Goal: Transaction & Acquisition: Purchase product/service

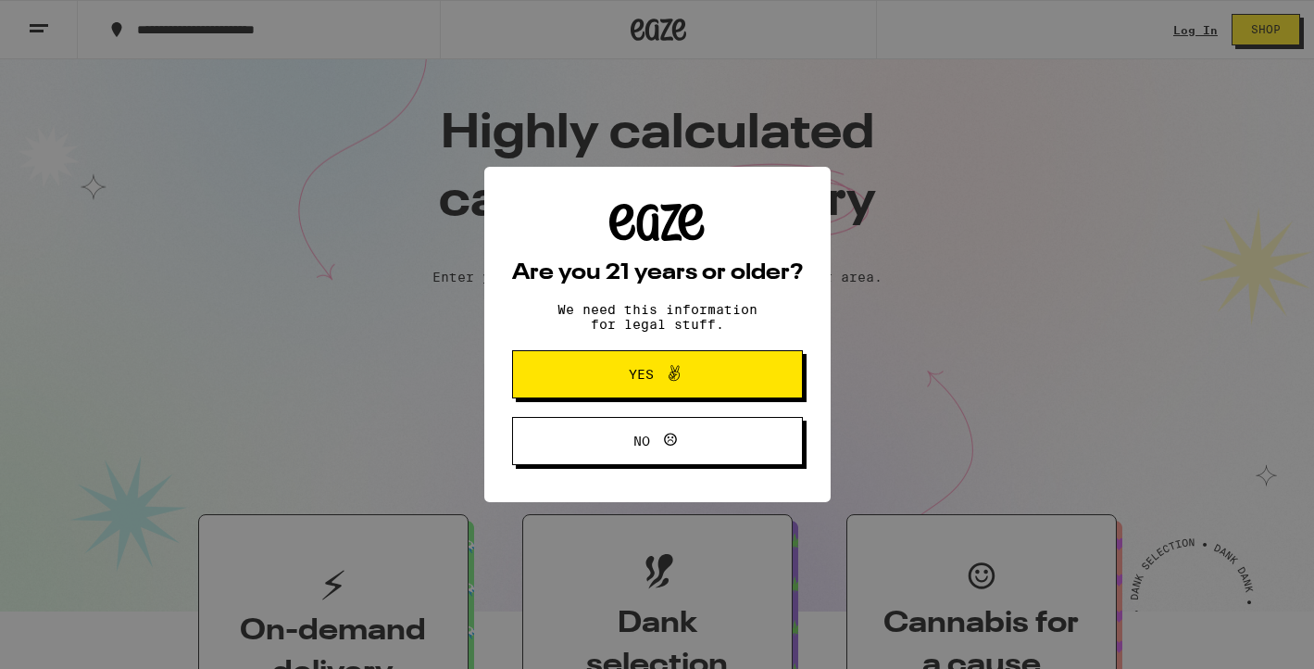
click at [704, 394] on button "Yes" at bounding box center [657, 374] width 291 height 48
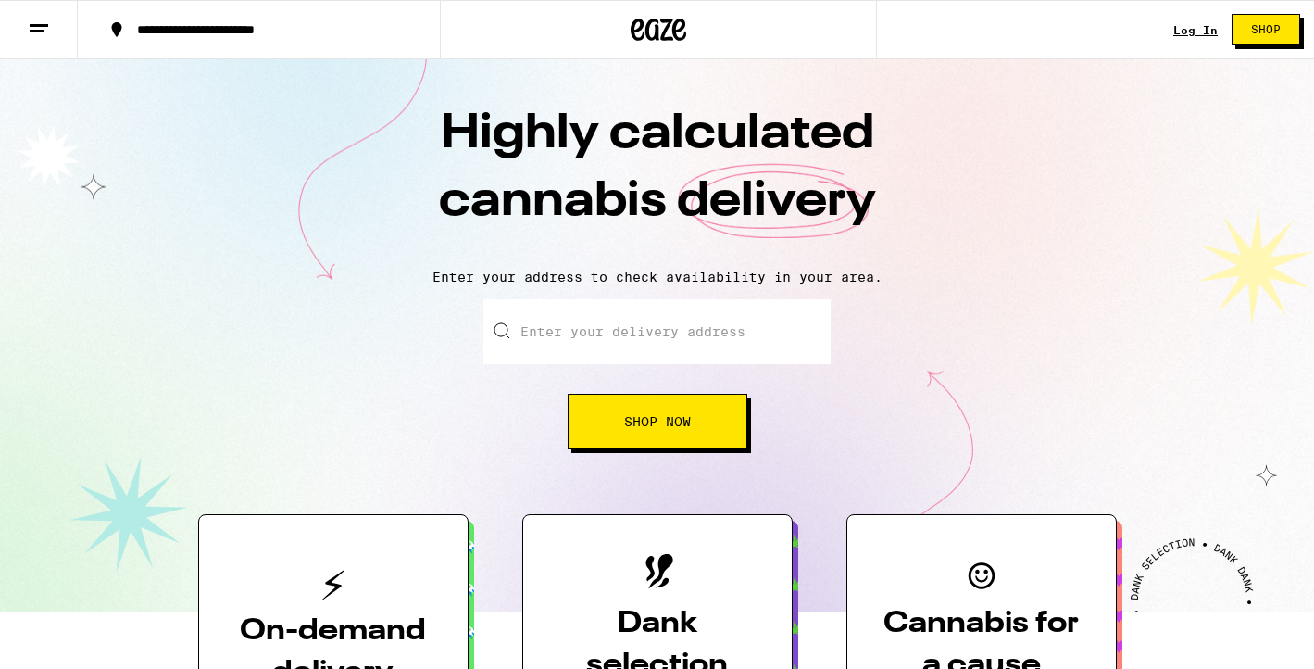
click at [1189, 25] on link "Log In" at bounding box center [1195, 30] width 44 height 12
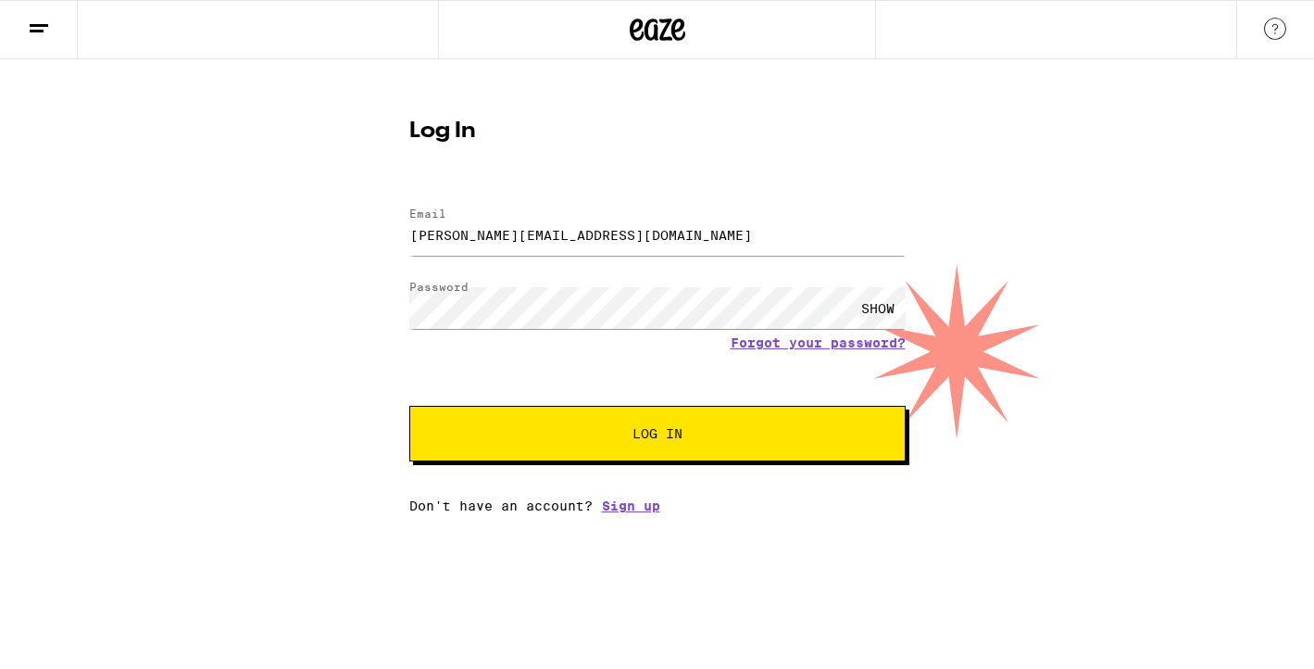
click at [604, 258] on div "[PERSON_NAME][EMAIL_ADDRESS][DOMAIN_NAME]" at bounding box center [657, 234] width 496 height 55
click at [601, 237] on input "[PERSON_NAME][EMAIL_ADDRESS][DOMAIN_NAME]" at bounding box center [657, 235] width 496 height 42
click at [601, 237] on input "raechel@eugeniedetroit.com" at bounding box center [657, 235] width 496 height 42
type input "raechel.downs@gmail.com"
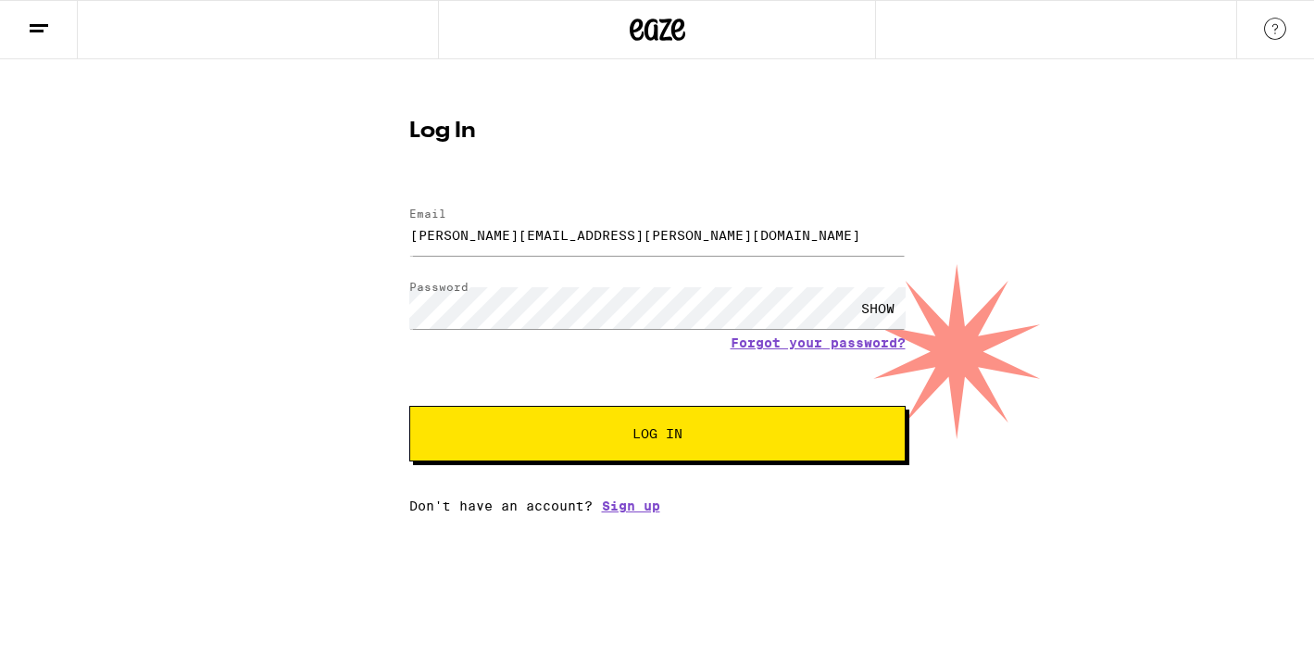
click at [865, 303] on div "SHOW" at bounding box center [878, 308] width 56 height 42
click at [671, 331] on div "HIDE" at bounding box center [657, 308] width 496 height 55
click at [463, 467] on div "Email Email raechel.downs@gmail.com Password Password HIDE Forgot your password…" at bounding box center [657, 351] width 496 height 324
click at [478, 453] on button "Log In" at bounding box center [657, 434] width 496 height 56
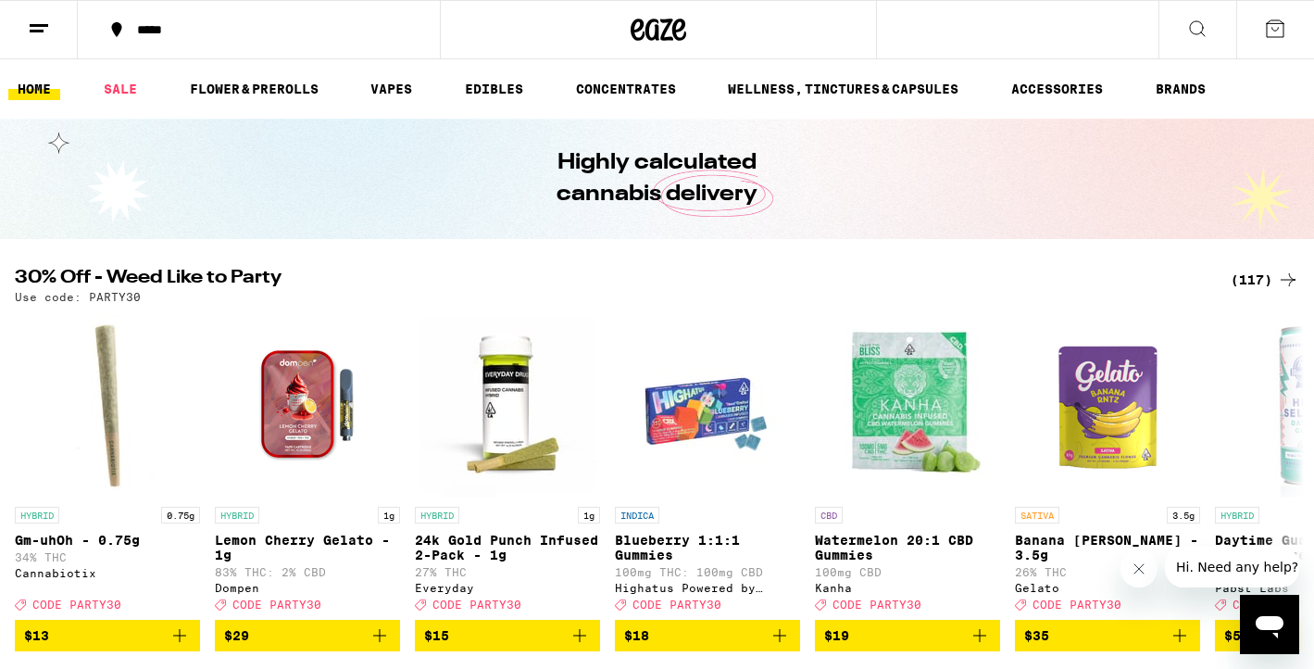
click at [1273, 278] on div "(117)" at bounding box center [1265, 280] width 69 height 22
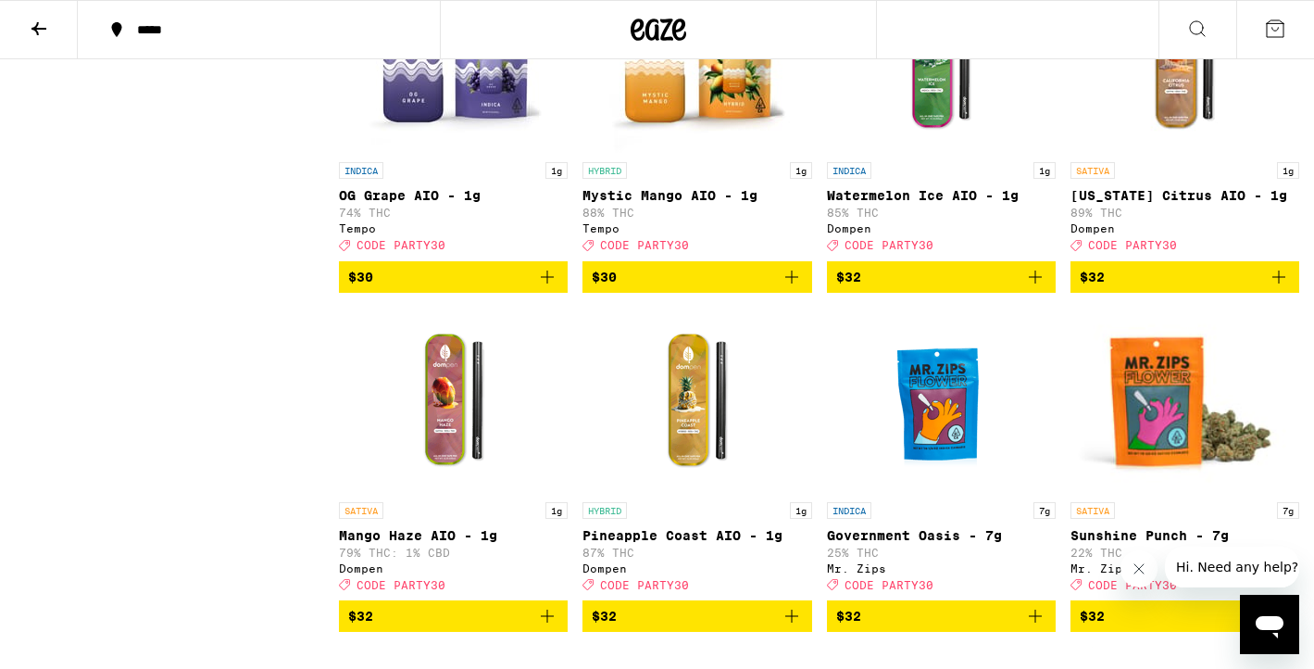
scroll to position [7351, 0]
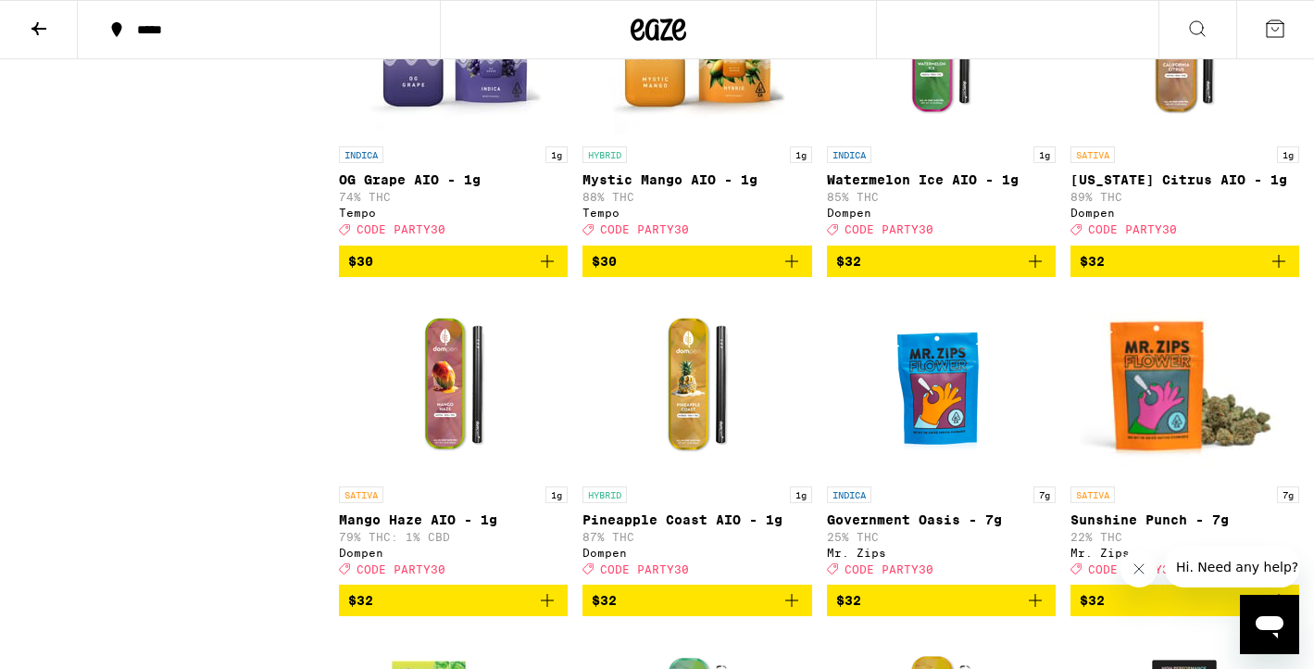
click at [1273, 272] on icon "Add to bag" at bounding box center [1279, 261] width 22 height 22
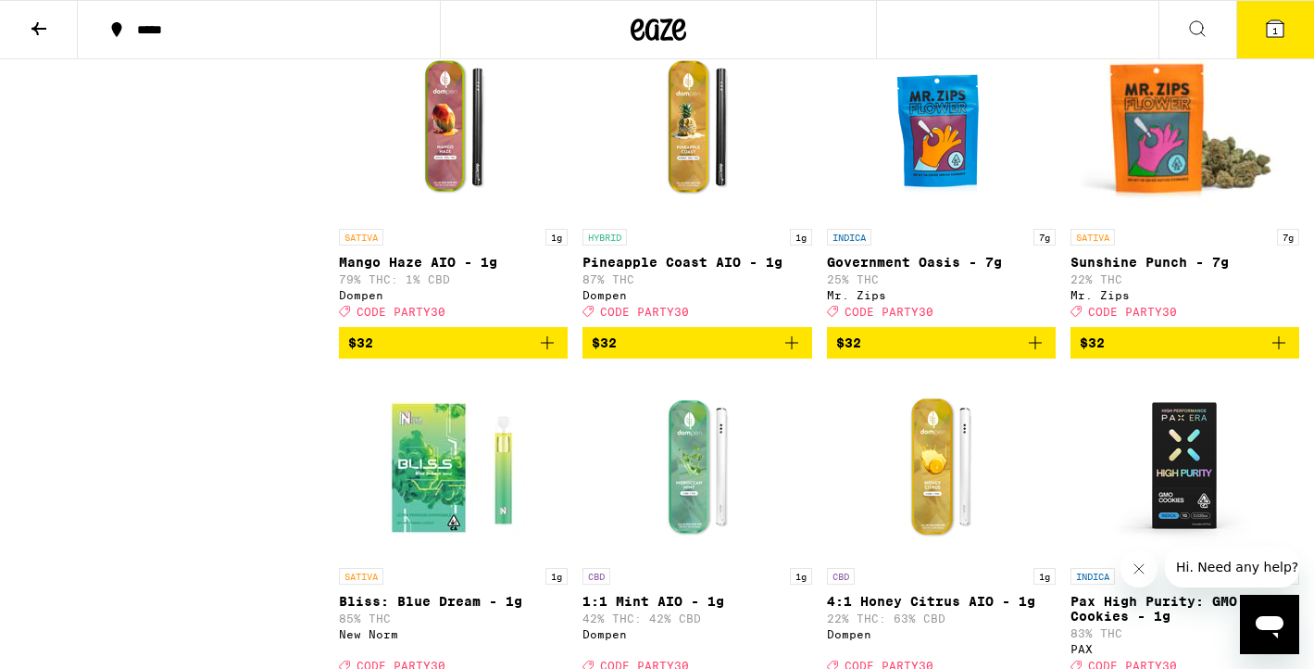
scroll to position [7613, 0]
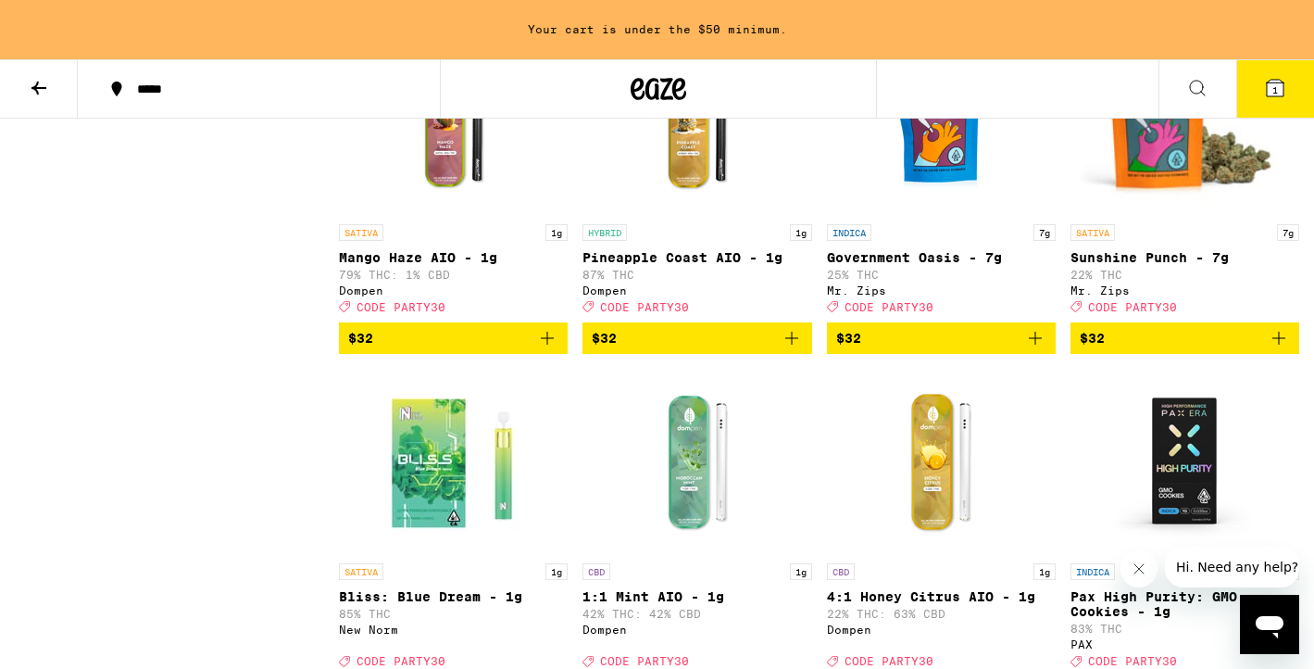
click at [788, 349] on icon "Add to bag" at bounding box center [792, 338] width 22 height 22
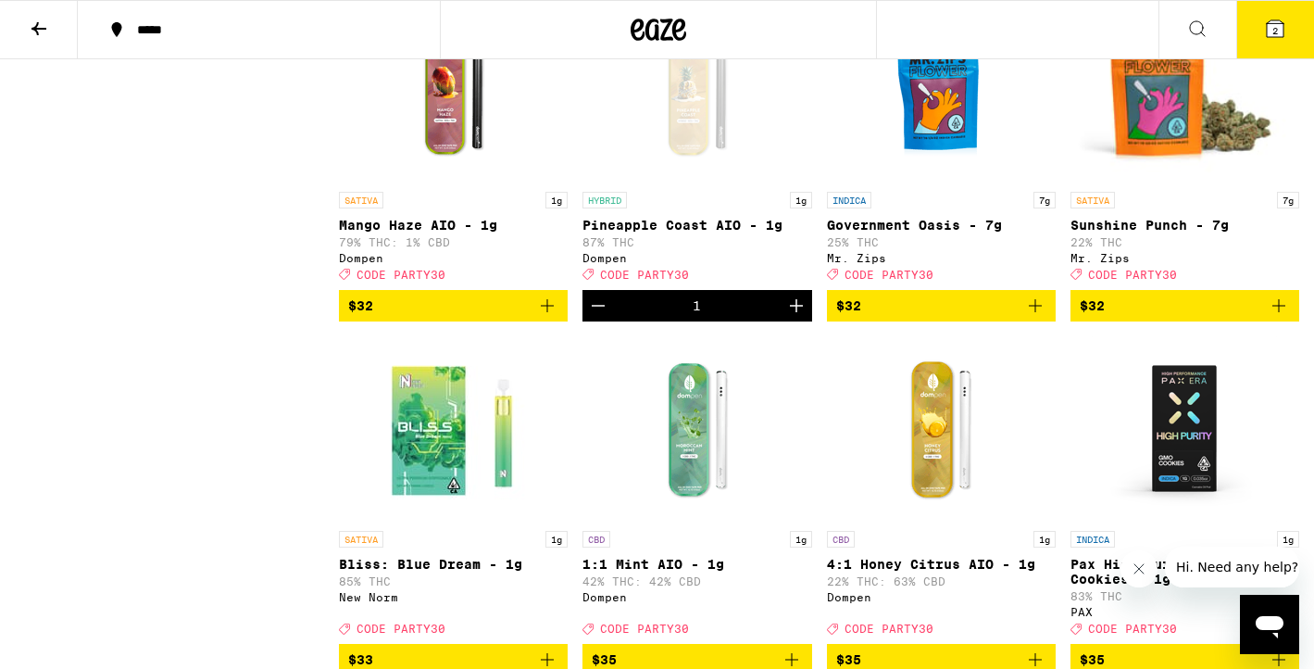
scroll to position [7655, 0]
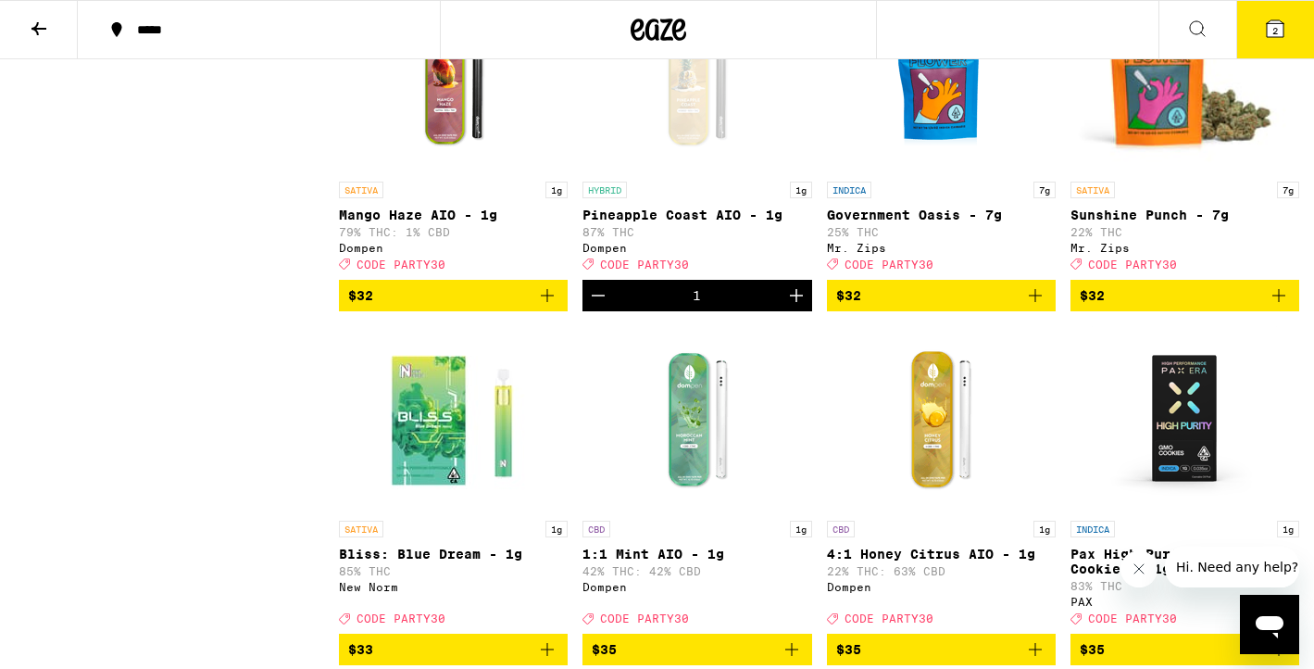
click at [537, 307] on icon "Add to bag" at bounding box center [547, 295] width 22 height 22
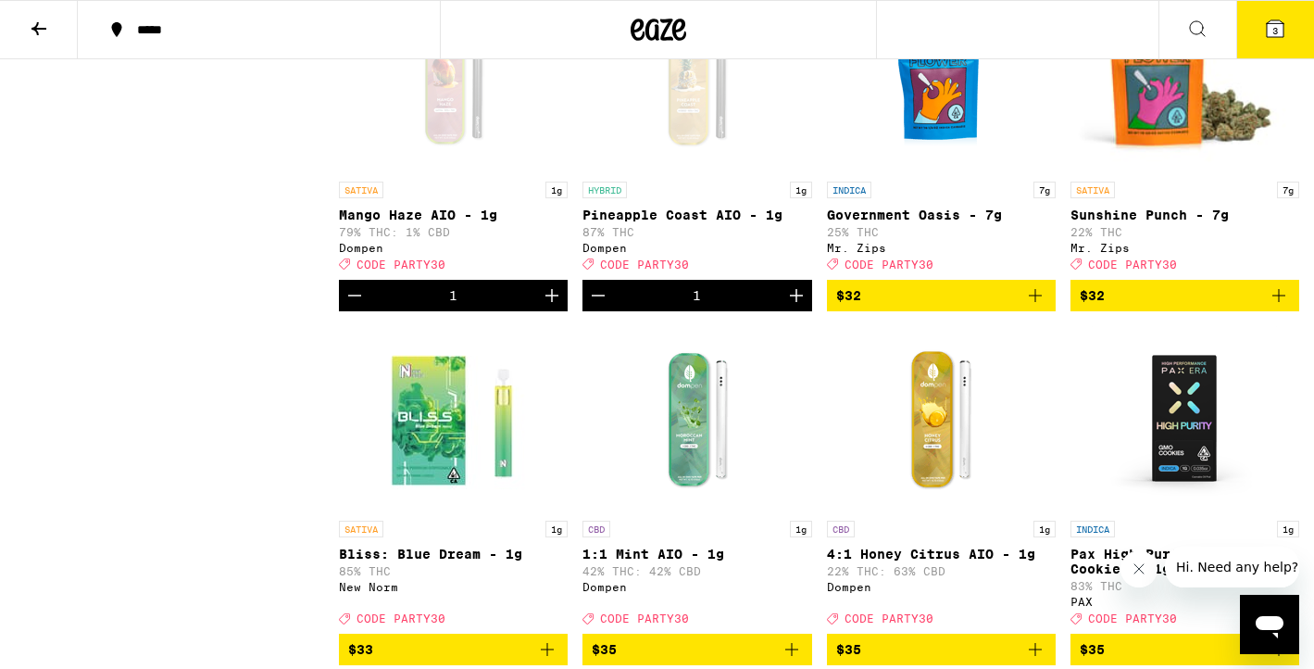
click at [1245, 34] on button "3" at bounding box center [1275, 29] width 78 height 57
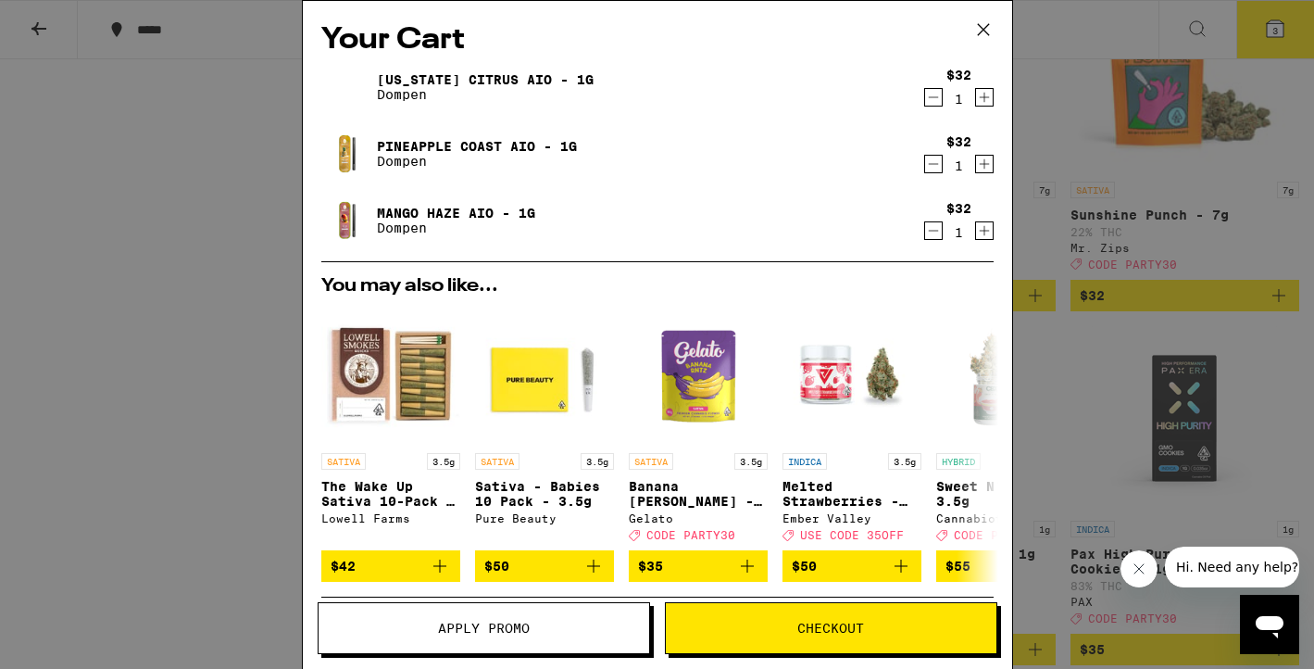
click at [567, 627] on span "Apply Promo" at bounding box center [484, 627] width 331 height 13
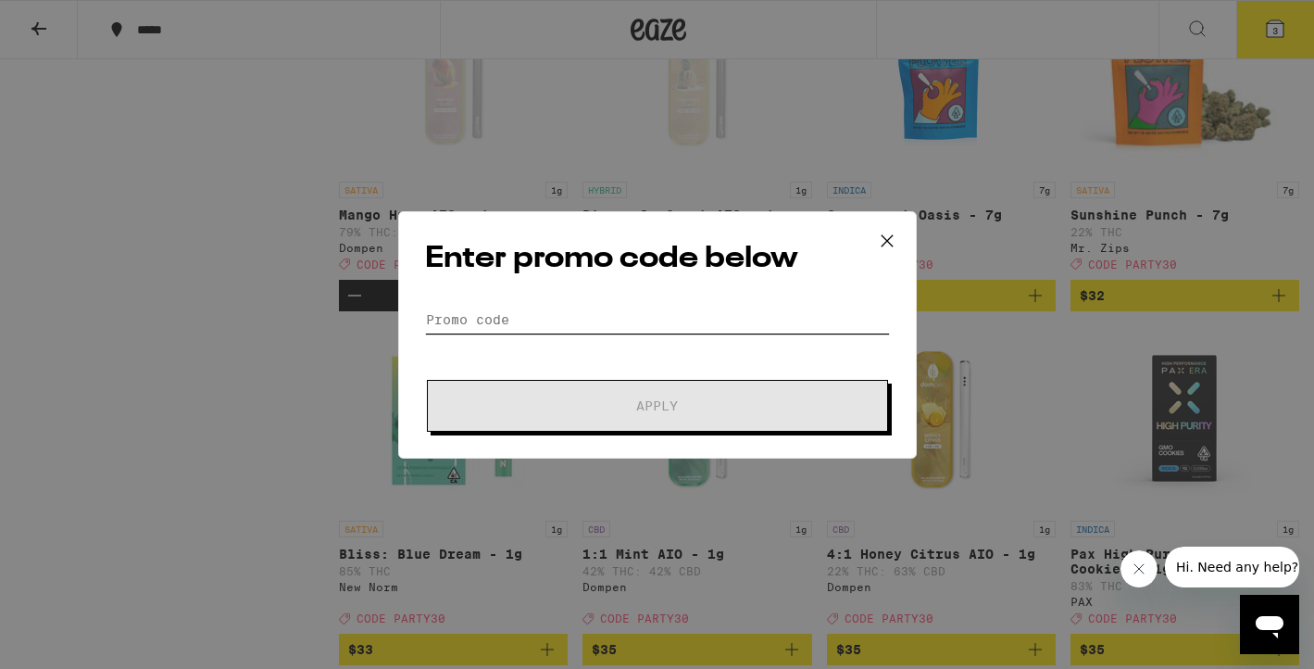
click at [520, 325] on input "Promo Code" at bounding box center [657, 320] width 465 height 28
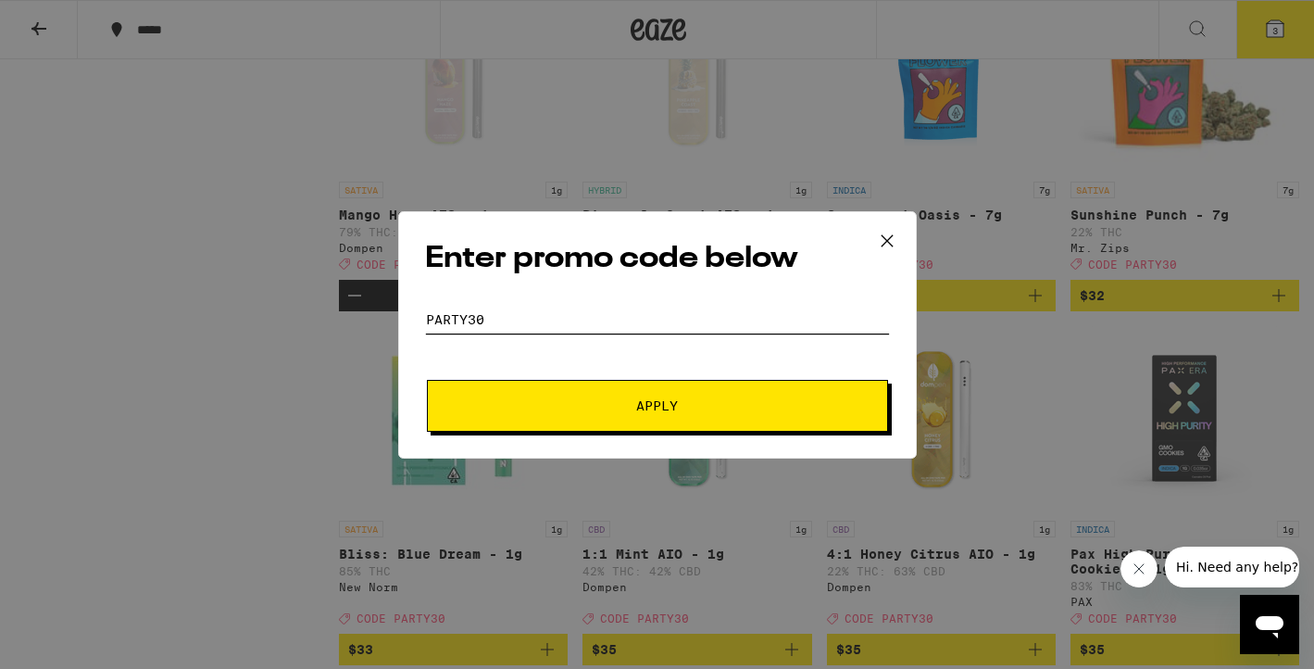
type input "party30"
click at [543, 389] on button "Apply" at bounding box center [657, 406] width 461 height 52
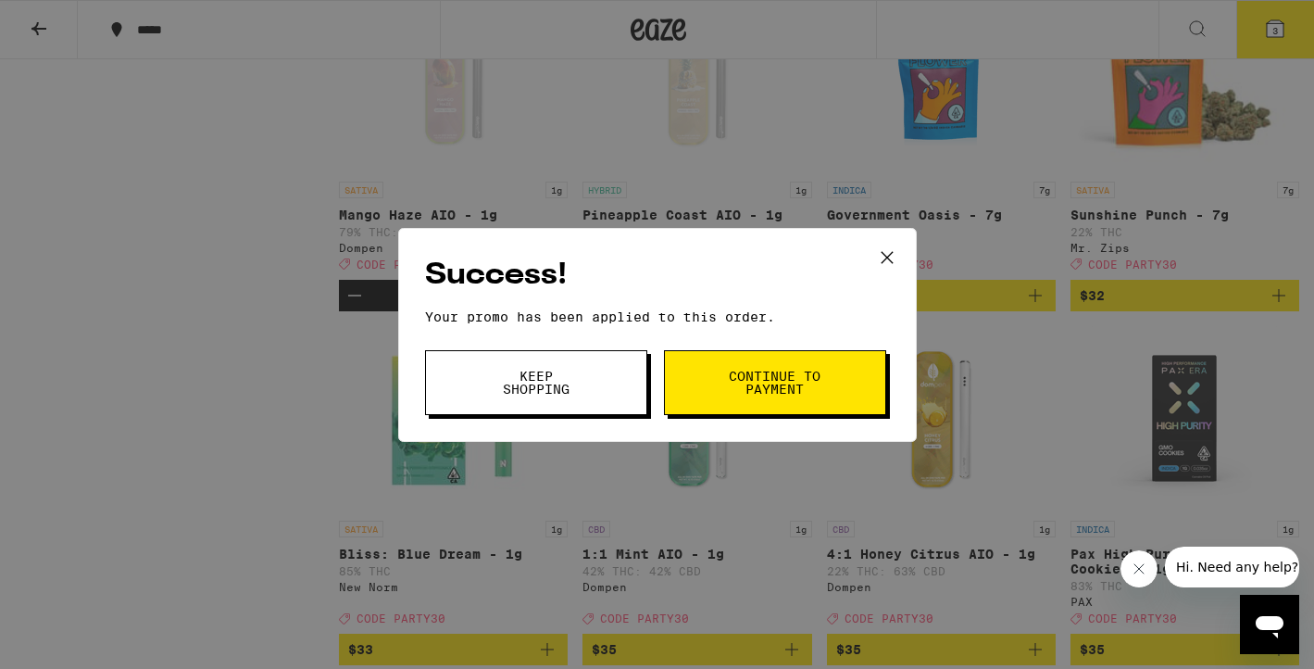
click at [742, 384] on span "Continue to payment" at bounding box center [775, 382] width 94 height 26
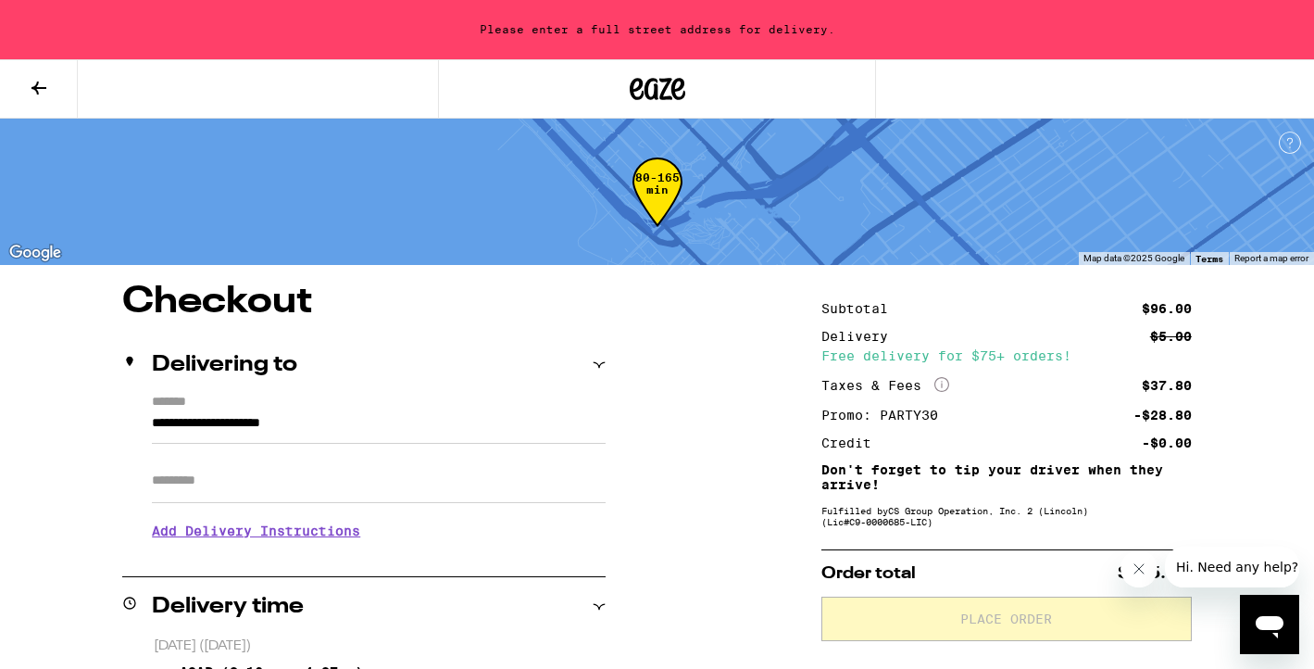
click at [45, 85] on icon at bounding box center [39, 88] width 22 height 22
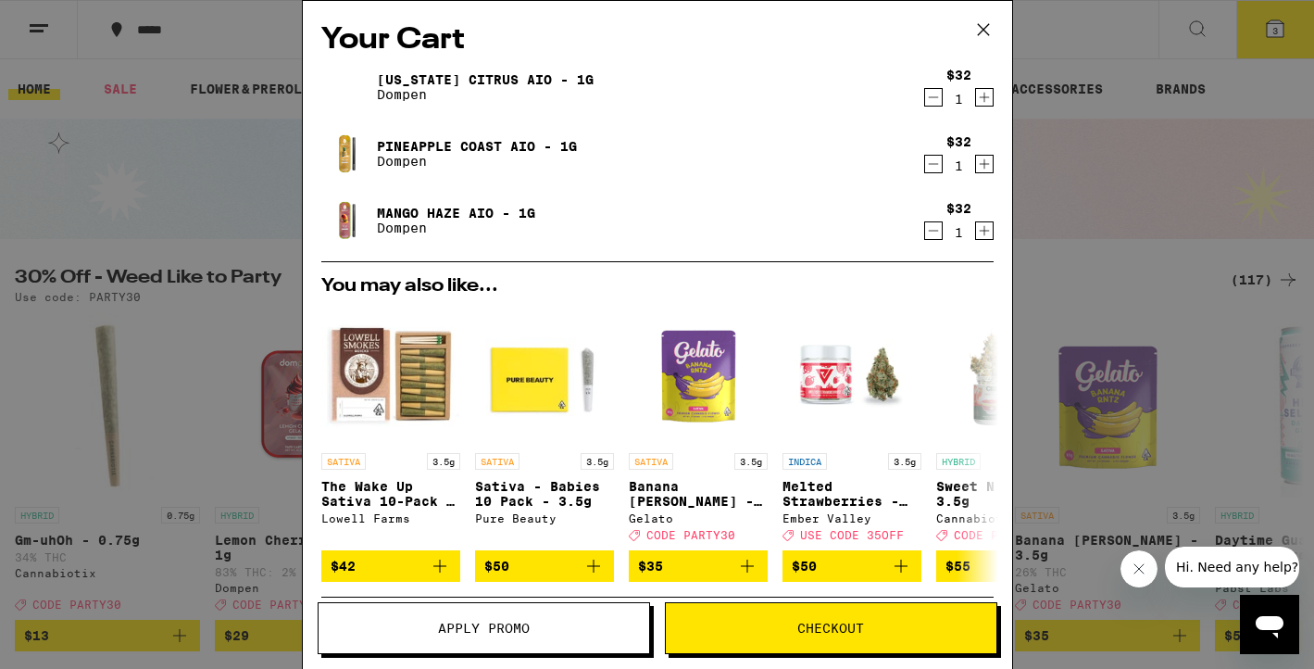
click at [935, 234] on icon "Decrement" at bounding box center [933, 230] width 17 height 22
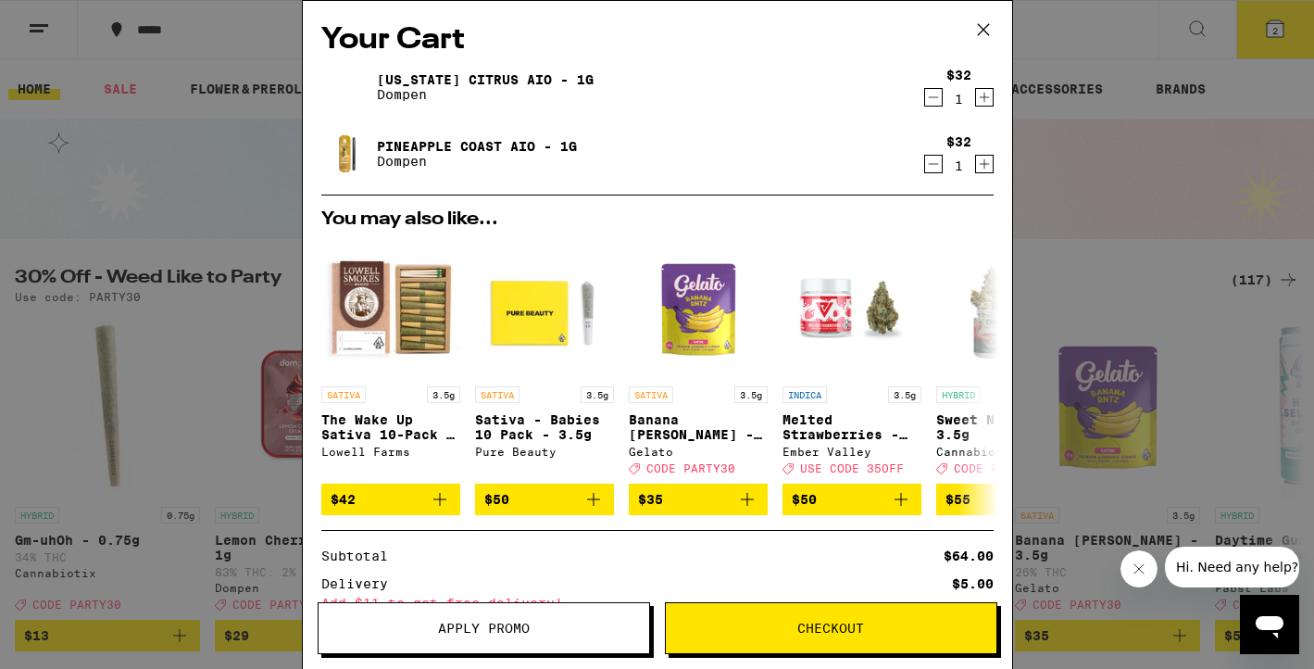
click at [722, 627] on span "Checkout" at bounding box center [831, 627] width 331 height 13
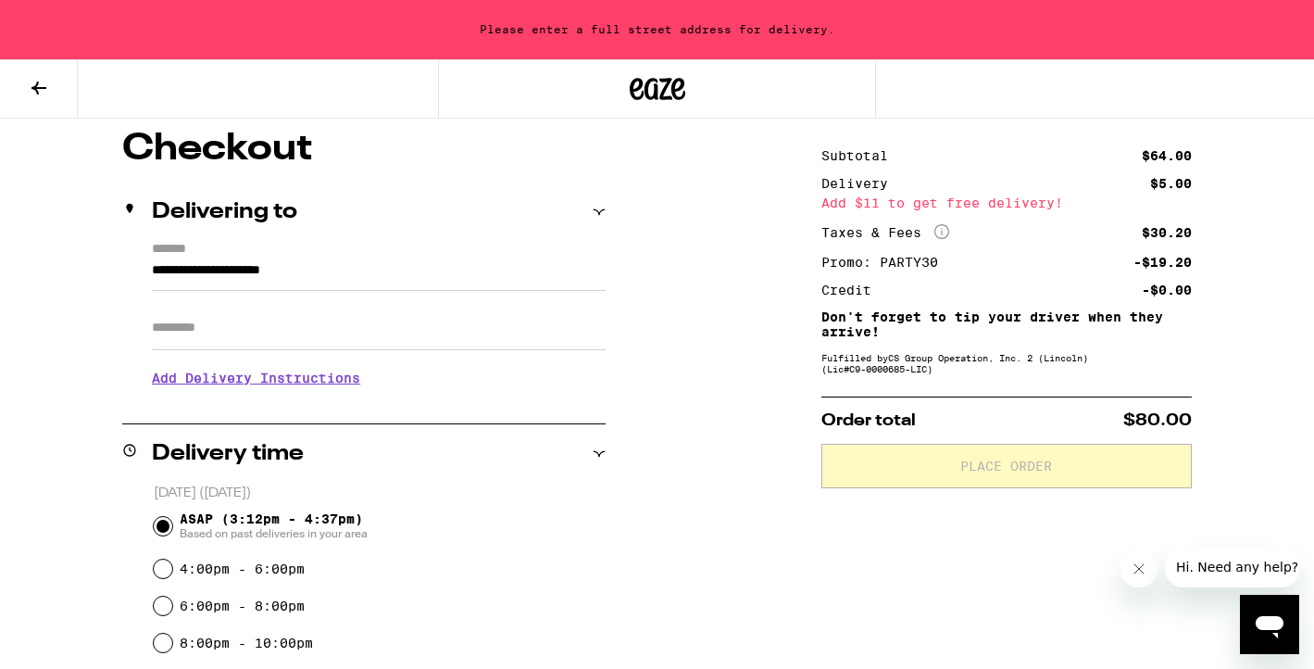
scroll to position [152, 0]
click at [208, 271] on input "**********" at bounding box center [379, 275] width 454 height 31
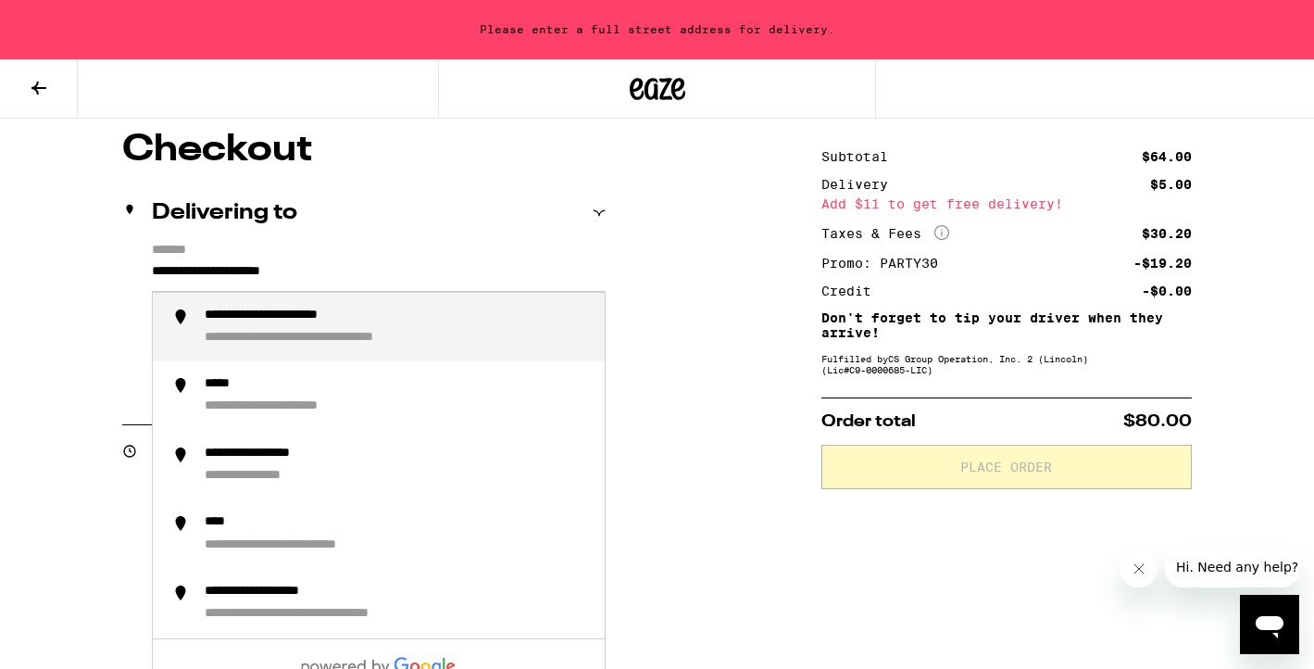
click at [208, 271] on input "**********" at bounding box center [379, 275] width 454 height 31
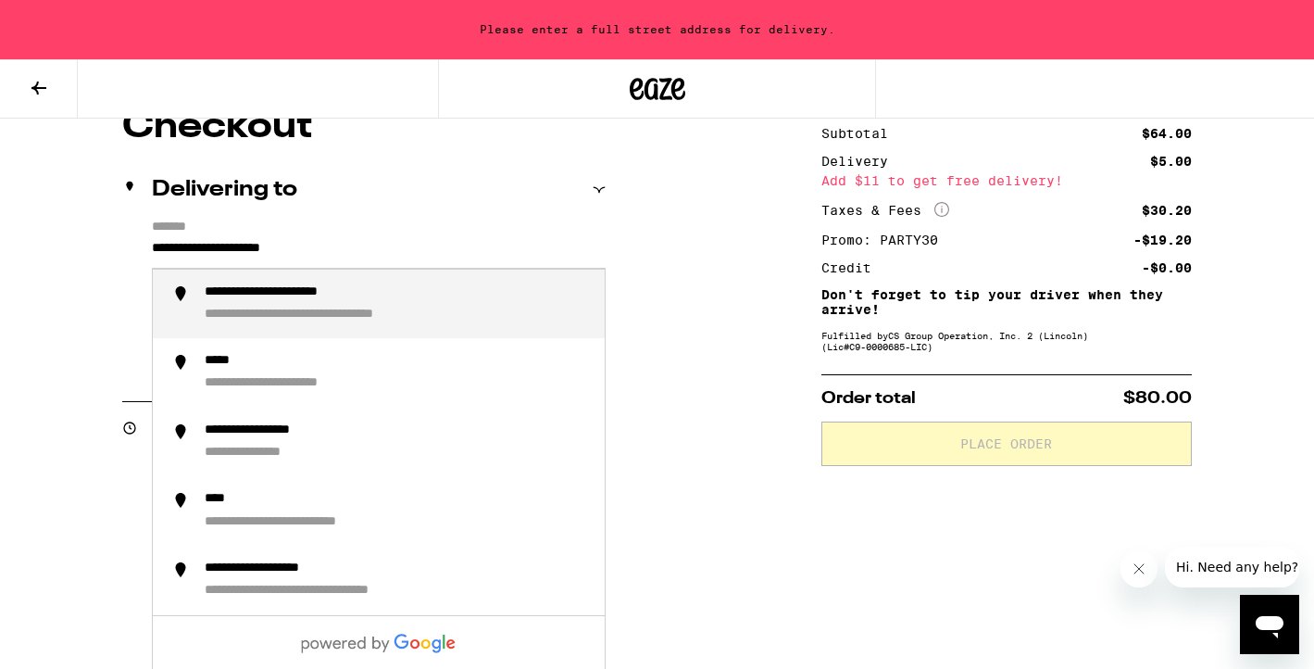
scroll to position [173, 0]
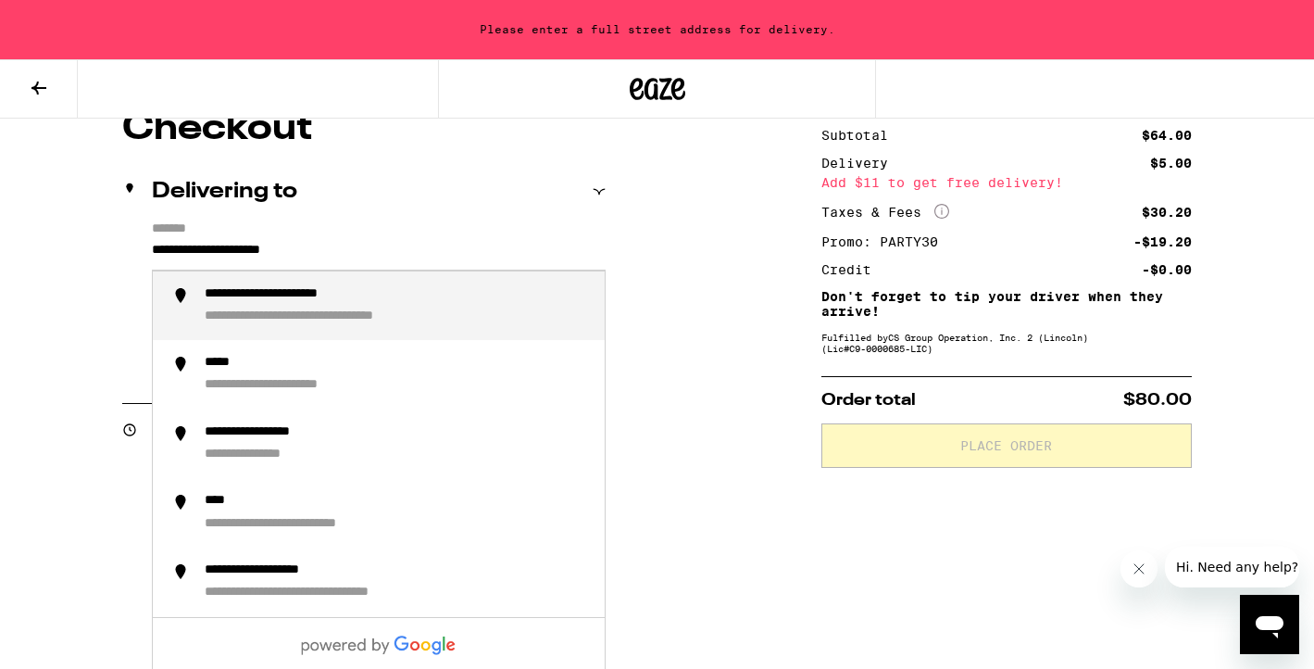
click at [25, 77] on button at bounding box center [39, 89] width 78 height 58
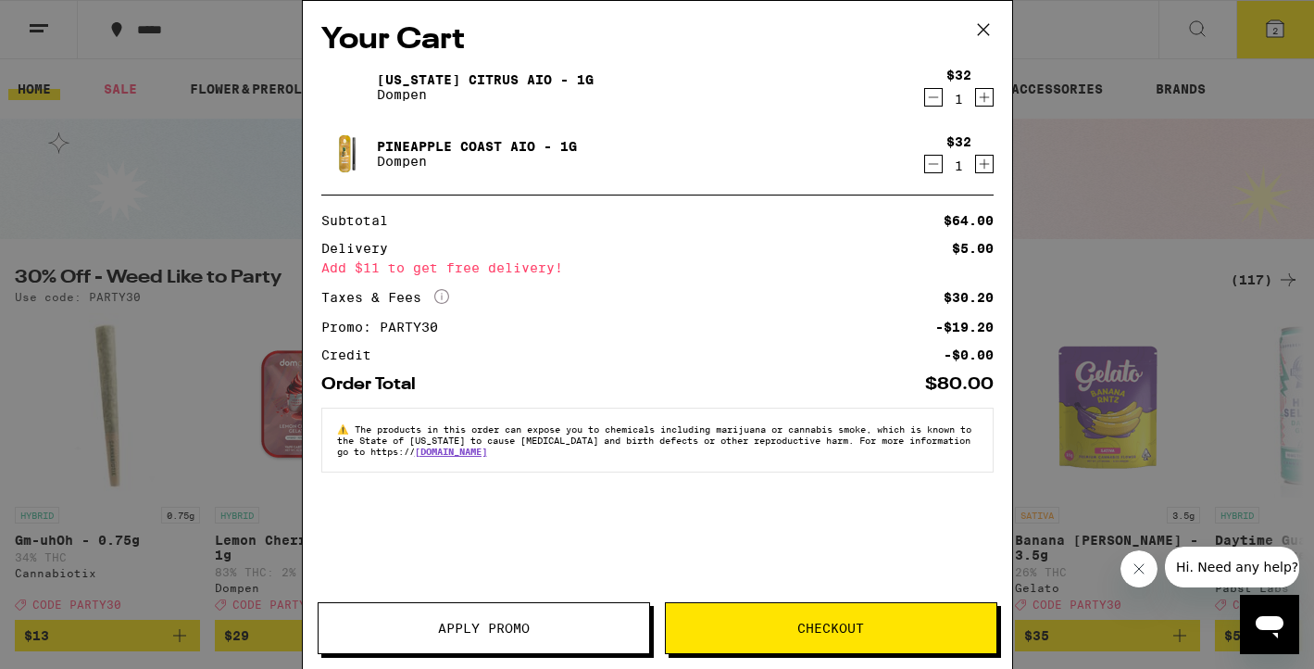
click at [172, 80] on div "Your Cart California Citrus AIO - 1g Dompen $32 1 Pineapple Coast AIO - 1g Domp…" at bounding box center [657, 334] width 1314 height 669
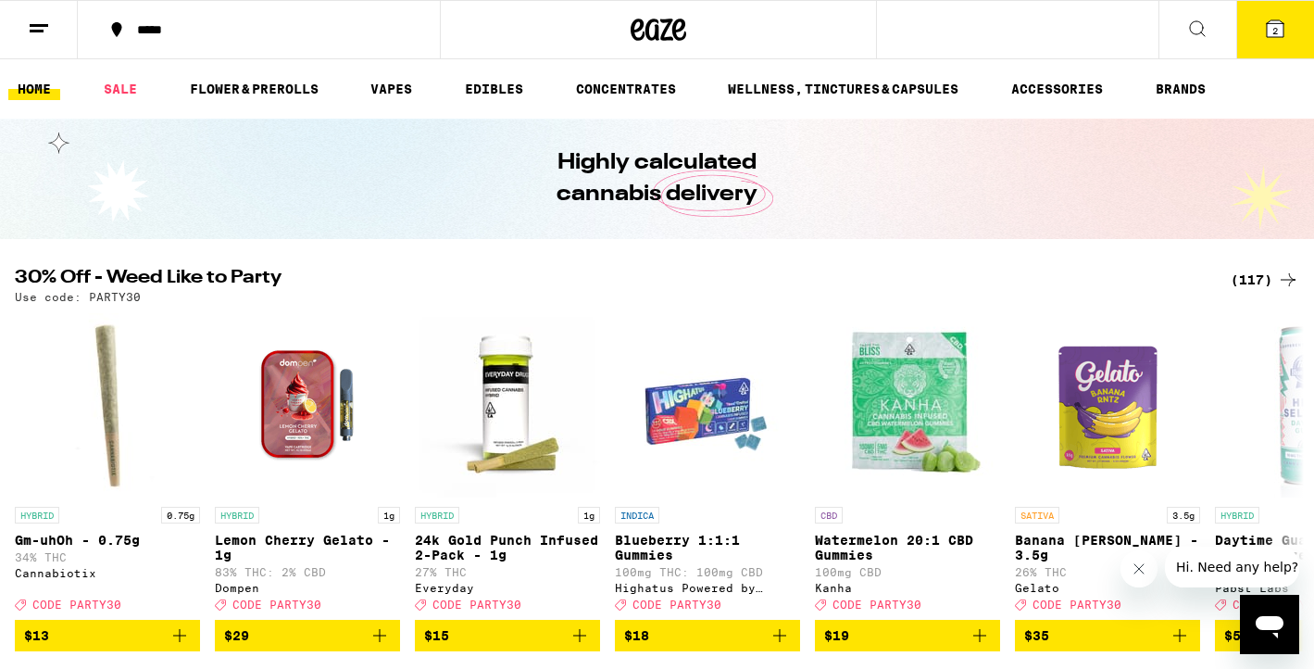
click at [188, 27] on div "*****" at bounding box center [270, 29] width 284 height 13
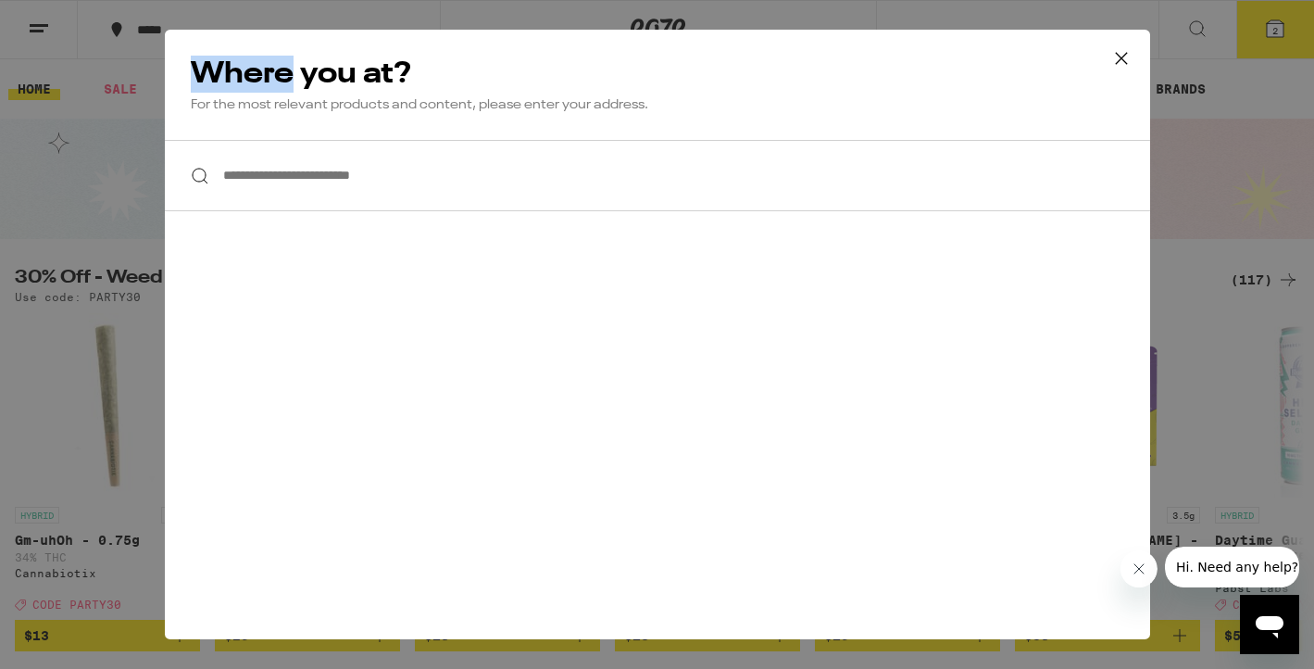
click at [188, 27] on div "**********" at bounding box center [657, 334] width 1314 height 669
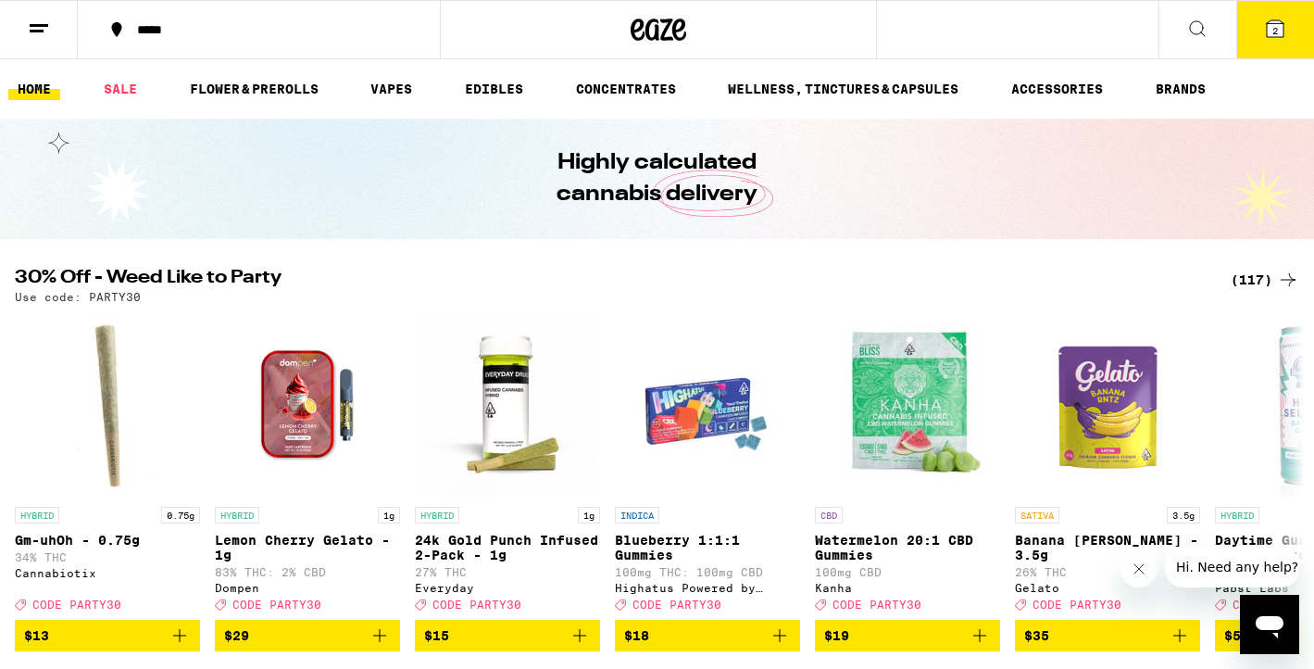
click at [188, 27] on div "**********" at bounding box center [657, 334] width 1314 height 669
click at [182, 33] on div "**********" at bounding box center [657, 334] width 1314 height 669
click at [183, 19] on button "*****" at bounding box center [259, 30] width 362 height 56
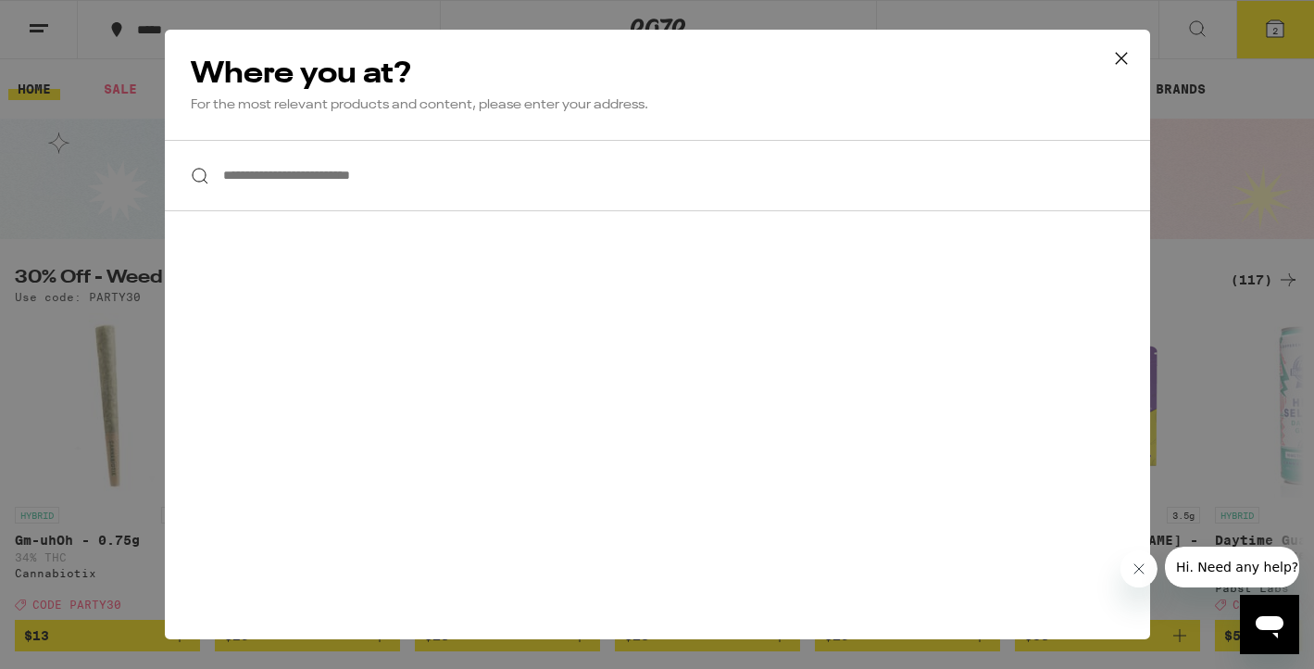
click at [289, 180] on input "**********" at bounding box center [657, 175] width 985 height 71
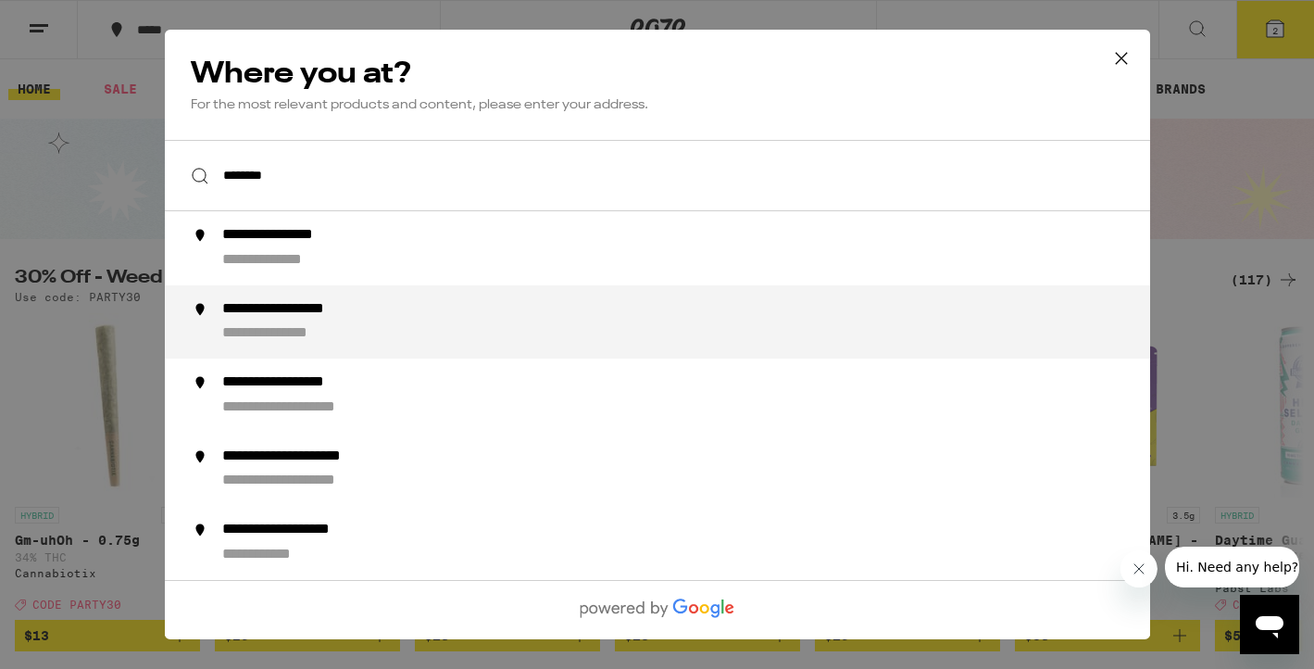
click at [264, 316] on div "**********" at bounding box center [307, 309] width 172 height 19
type input "**********"
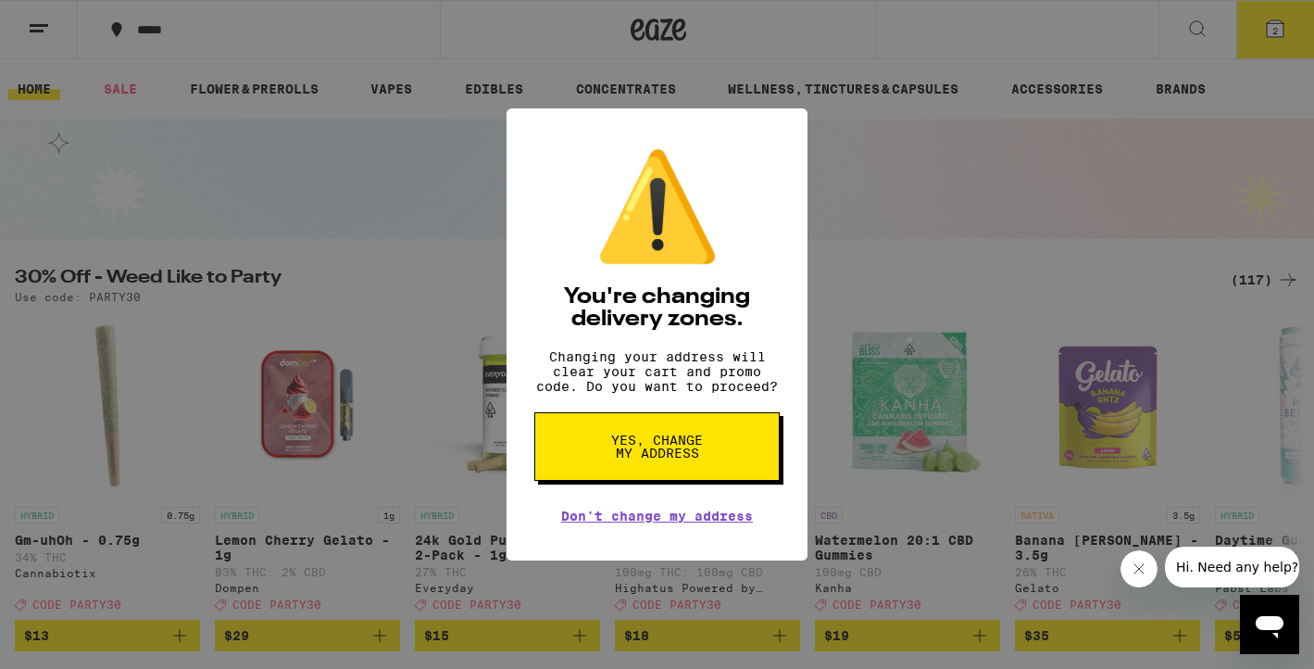
click at [607, 454] on button "Yes, change my address" at bounding box center [656, 446] width 245 height 69
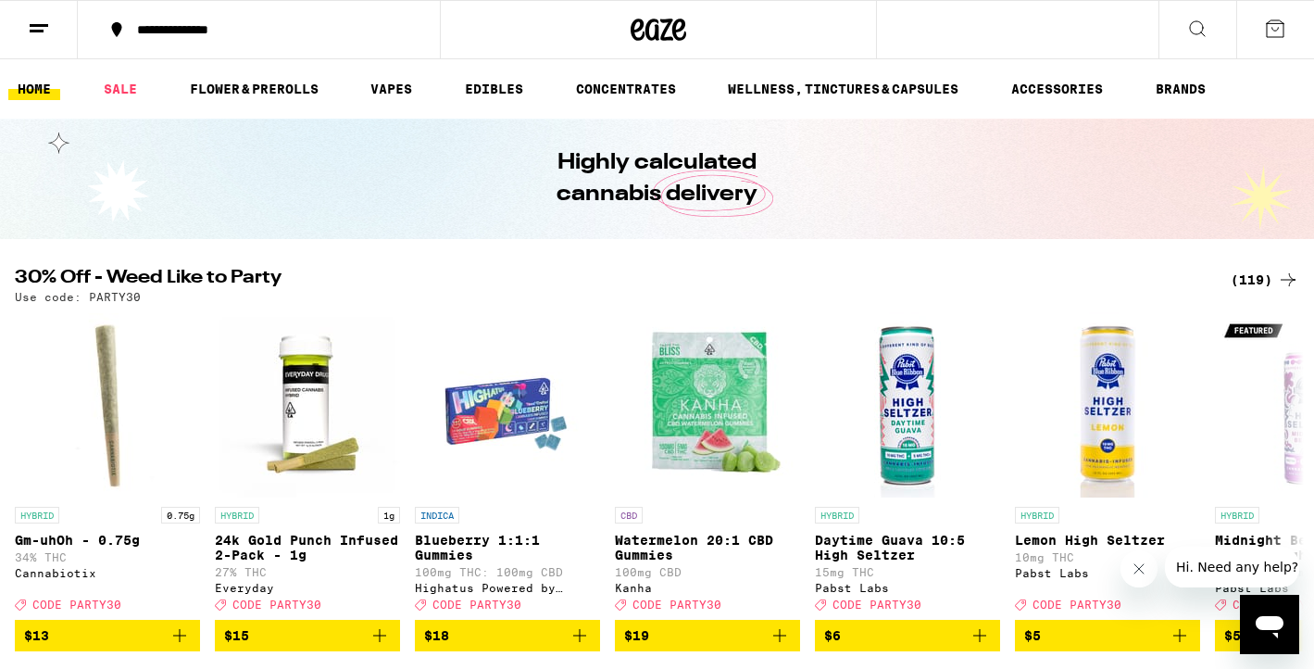
click at [1183, 27] on button at bounding box center [1197, 30] width 78 height 58
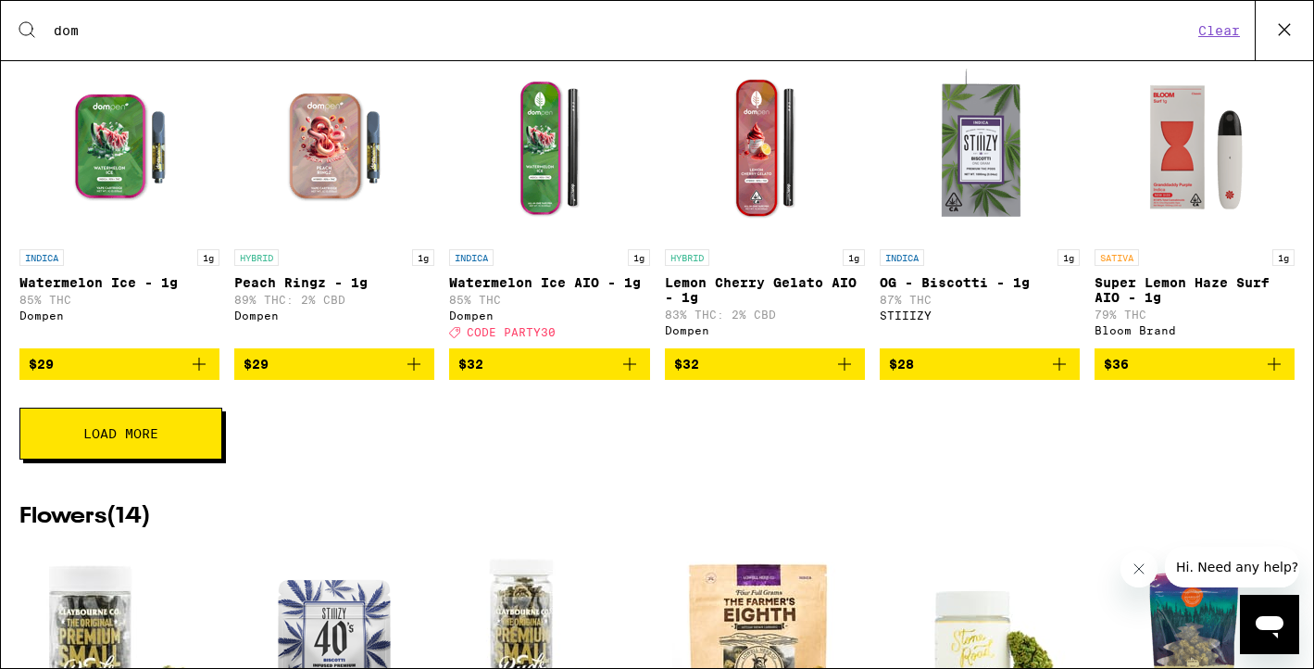
scroll to position [682, 0]
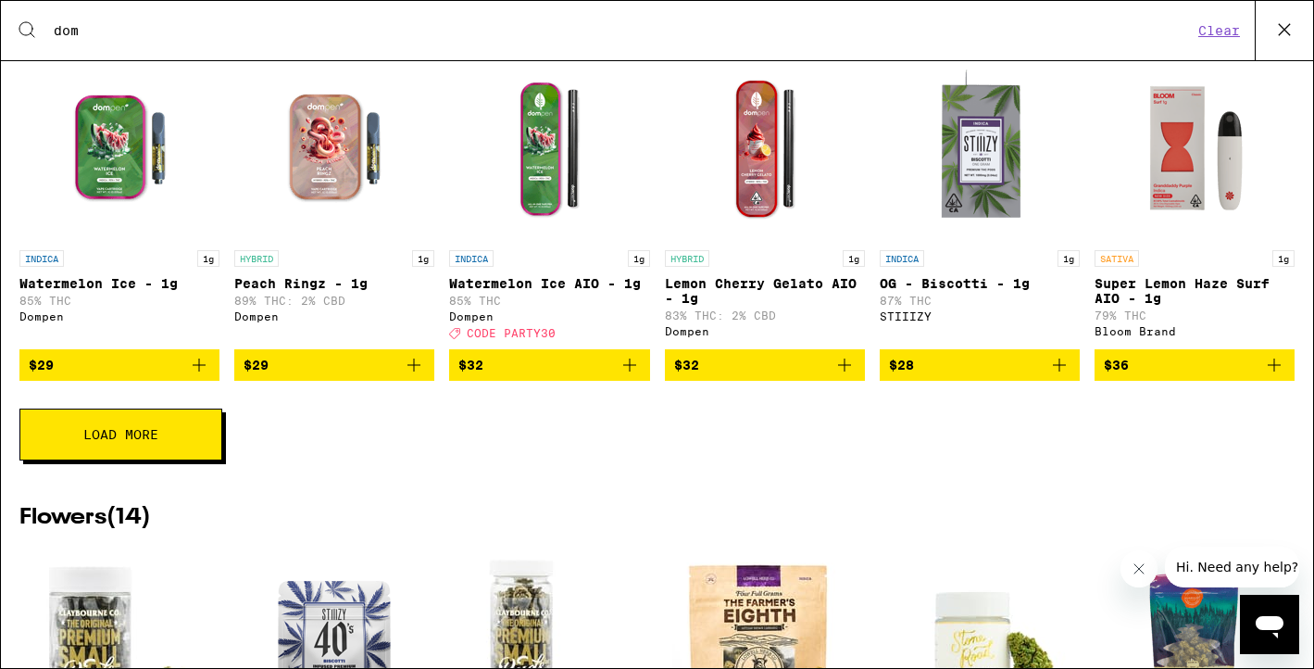
type input "dom"
click at [632, 376] on icon "Add to bag" at bounding box center [630, 365] width 22 height 22
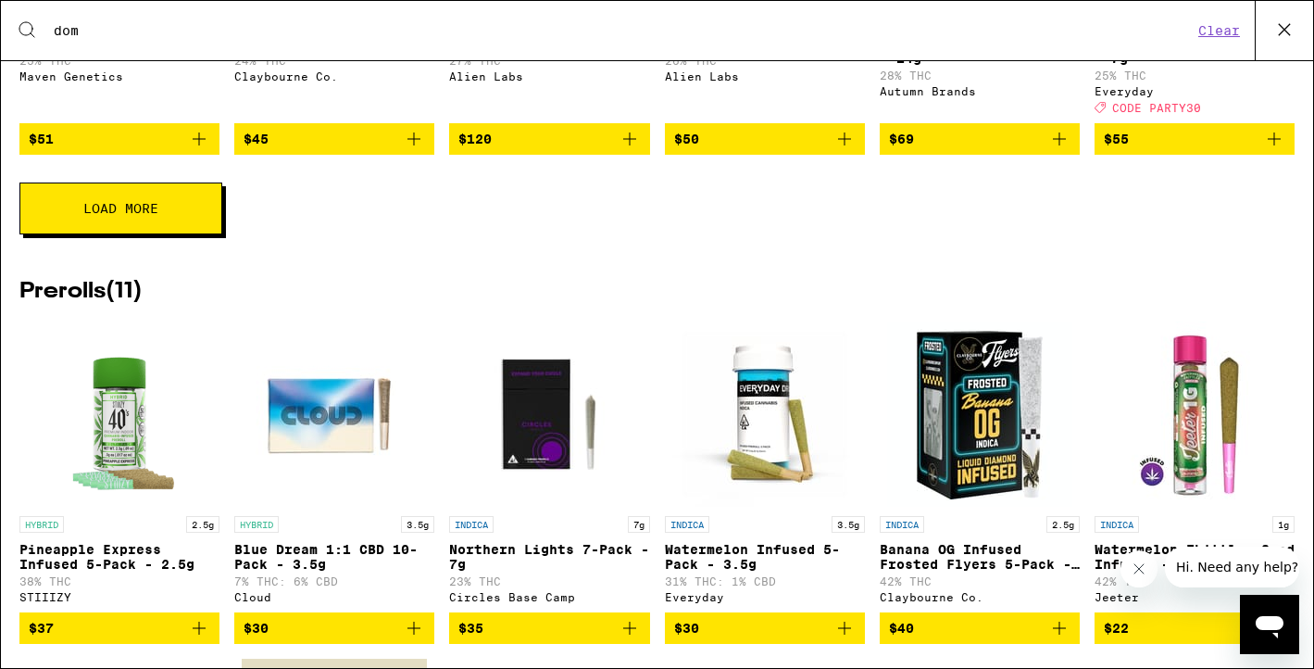
scroll to position [1728, 0]
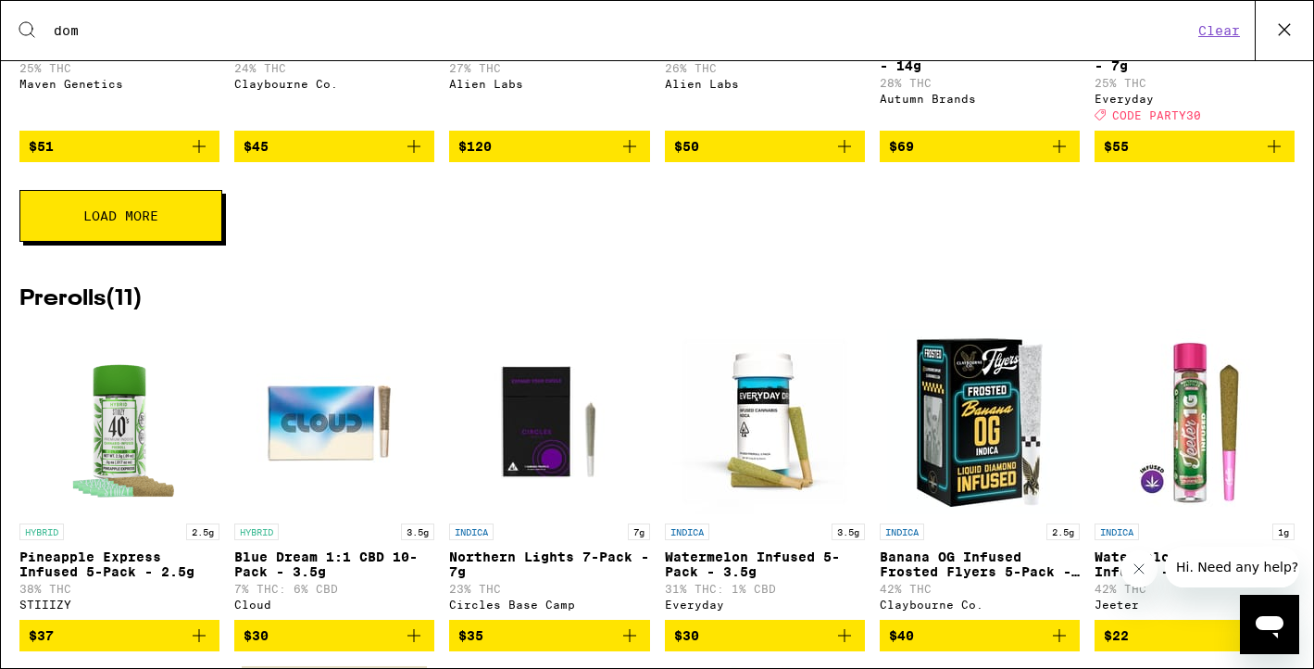
click at [109, 242] on button "Load More" at bounding box center [120, 216] width 203 height 52
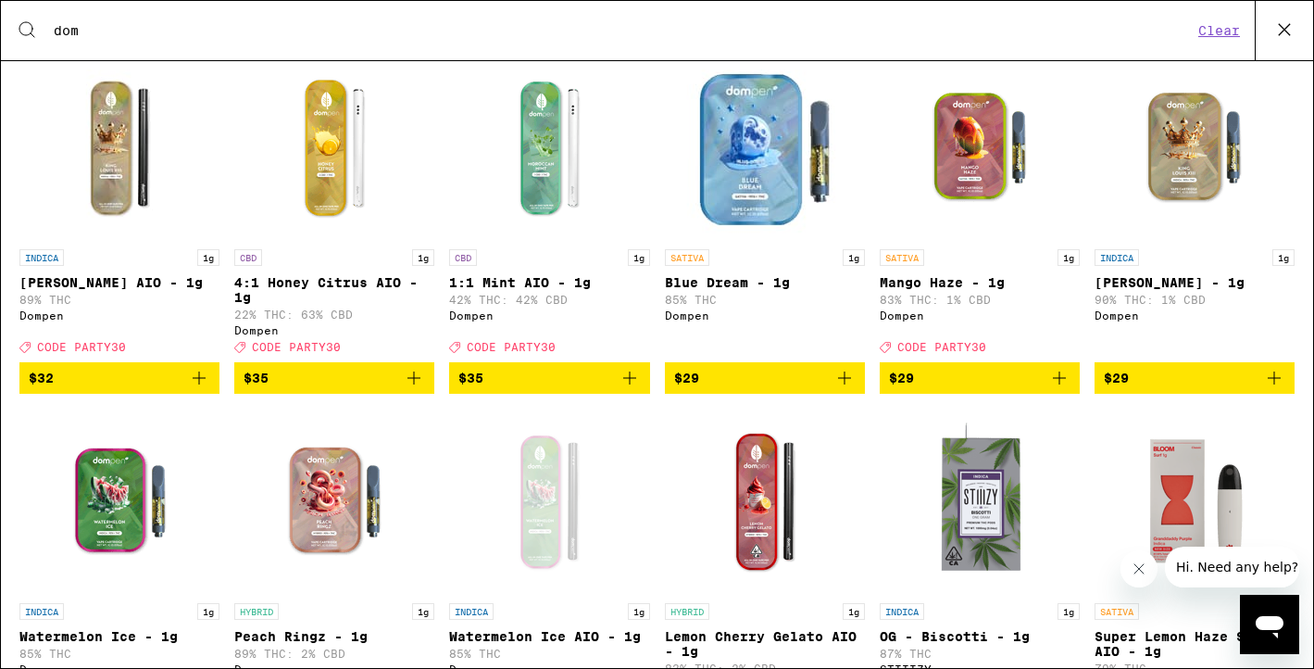
scroll to position [335, 0]
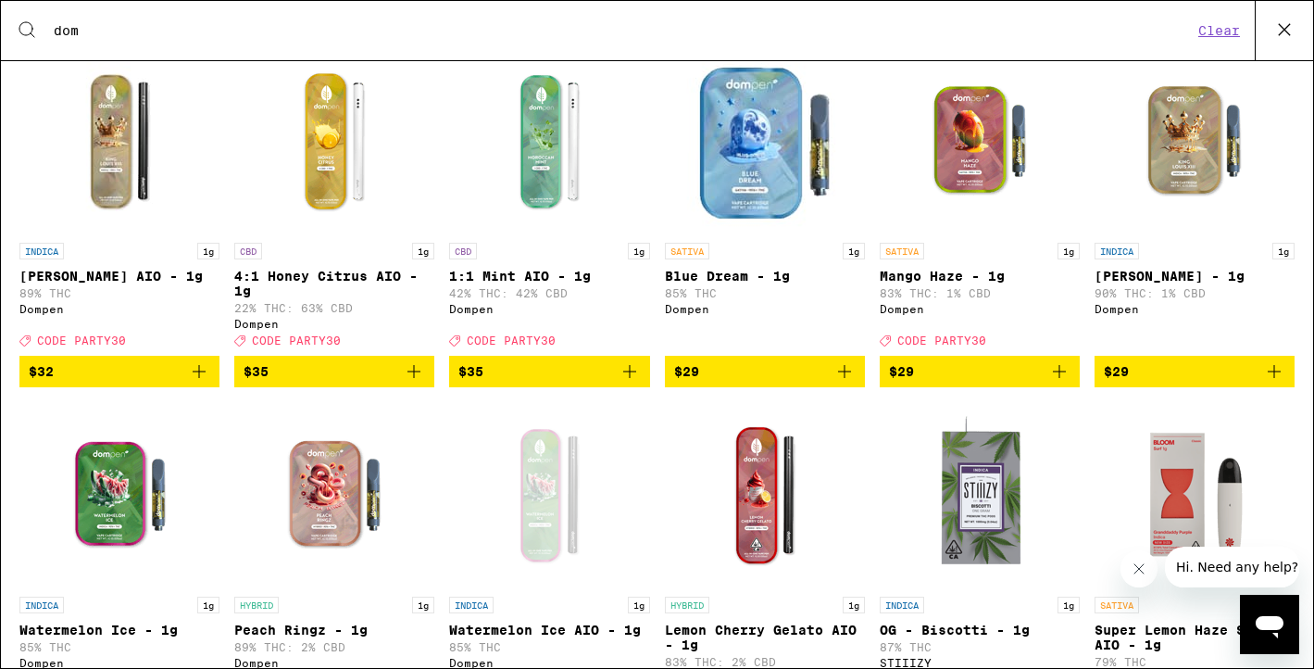
click at [620, 382] on icon "Add to bag" at bounding box center [630, 371] width 22 height 22
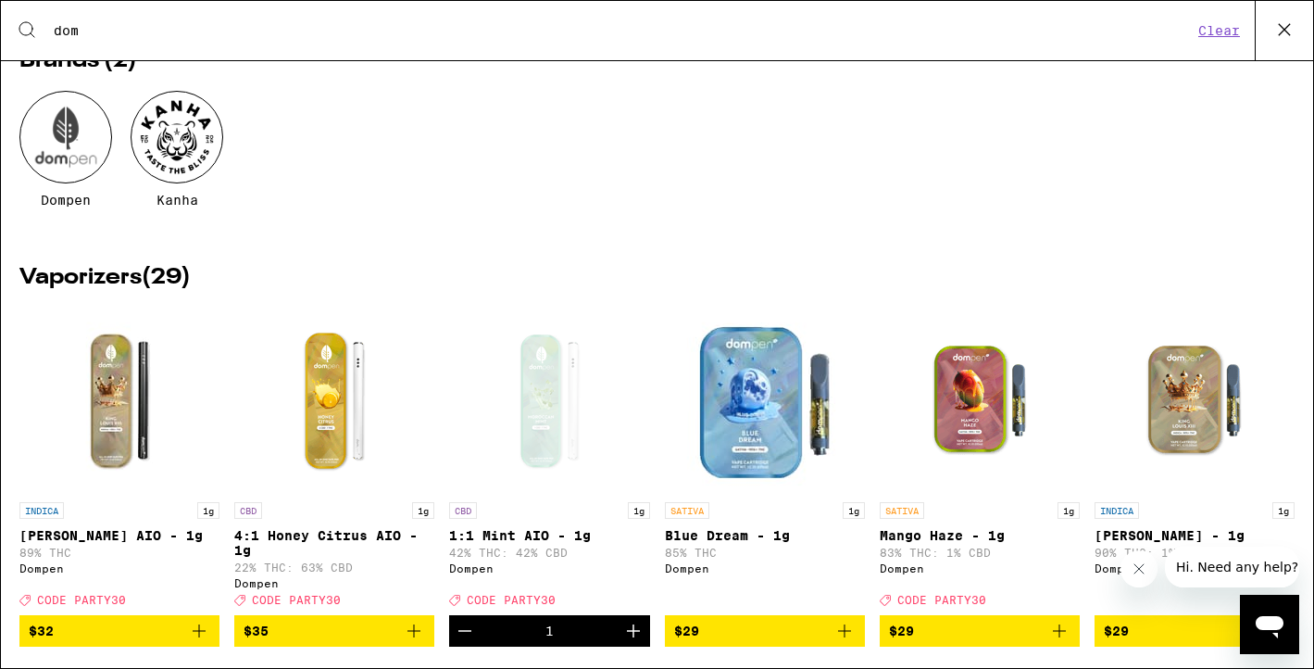
scroll to position [0, 0]
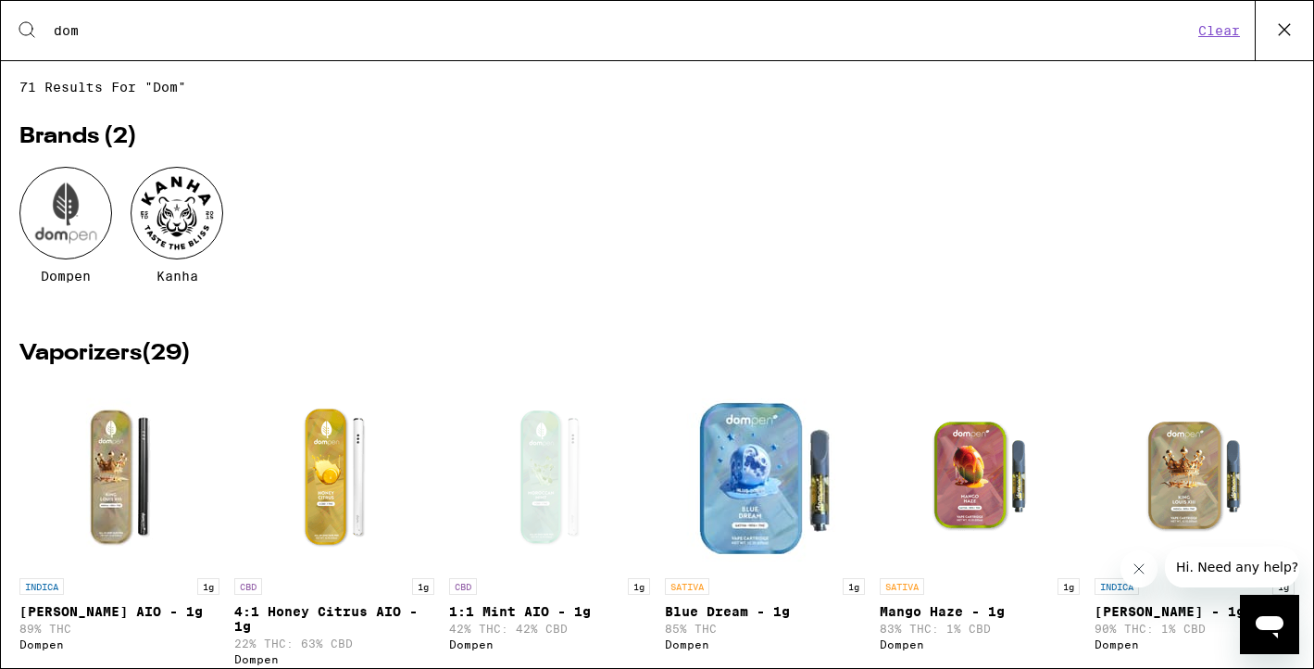
click at [1272, 44] on button at bounding box center [1284, 30] width 58 height 59
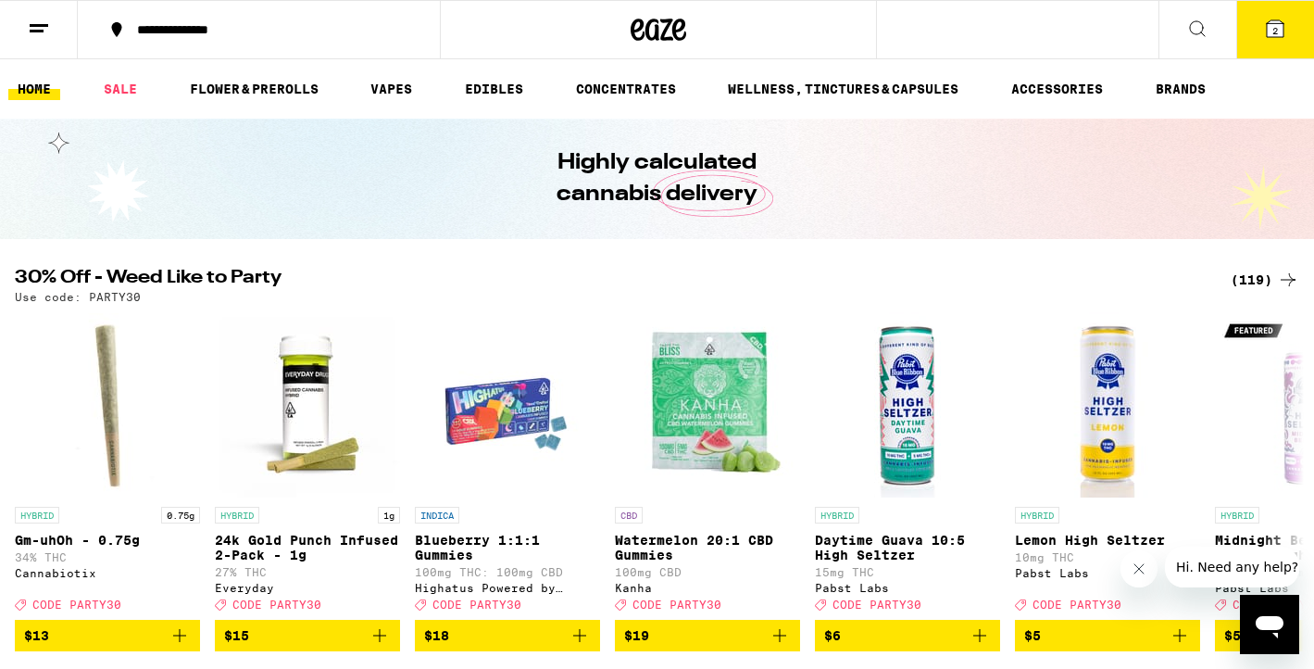
click at [1272, 33] on span "2" at bounding box center [1275, 30] width 6 height 11
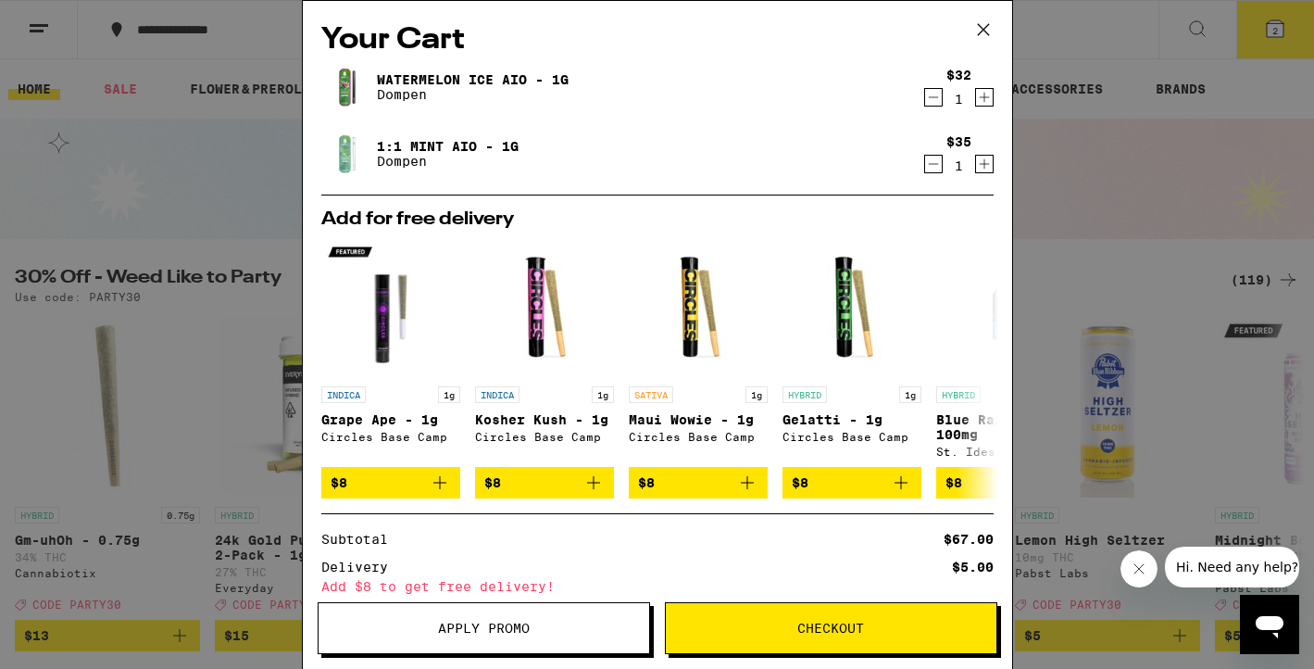
click at [462, 617] on button "Apply Promo" at bounding box center [484, 628] width 332 height 52
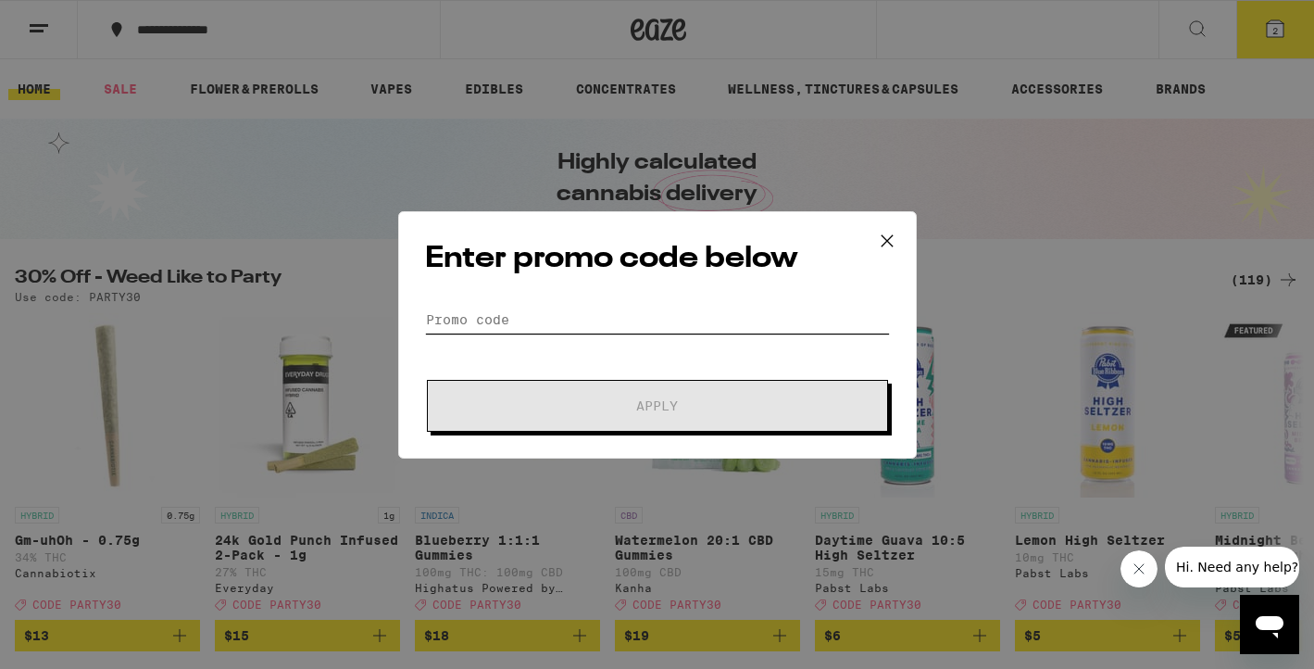
click at [486, 307] on input "Promo Code" at bounding box center [657, 320] width 465 height 28
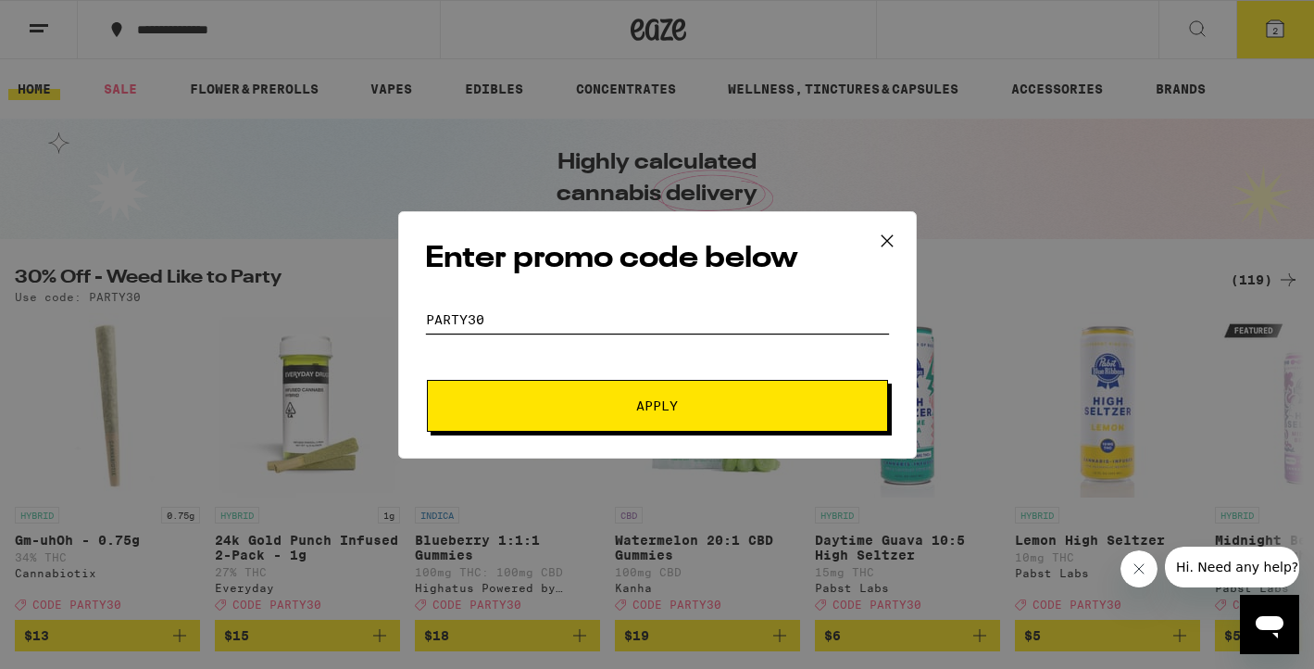
type input "PARTY30"
click at [470, 394] on button "Apply" at bounding box center [657, 406] width 461 height 52
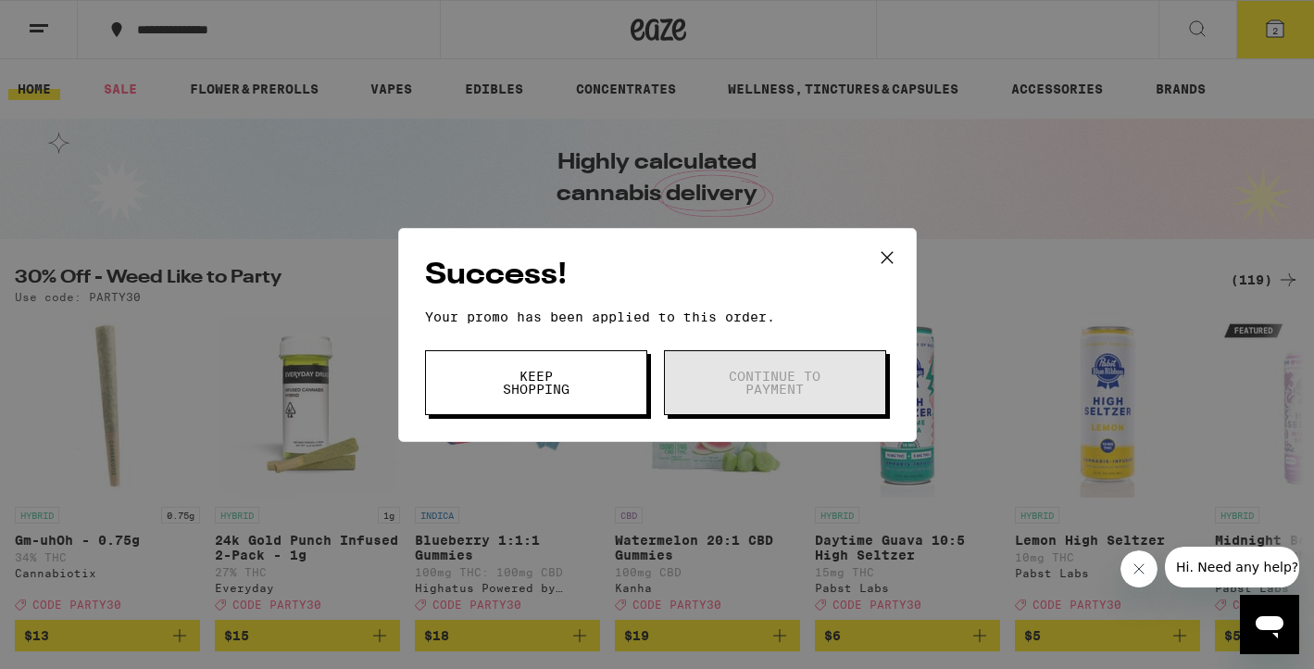
click at [606, 391] on button "Keep Shopping" at bounding box center [536, 382] width 222 height 65
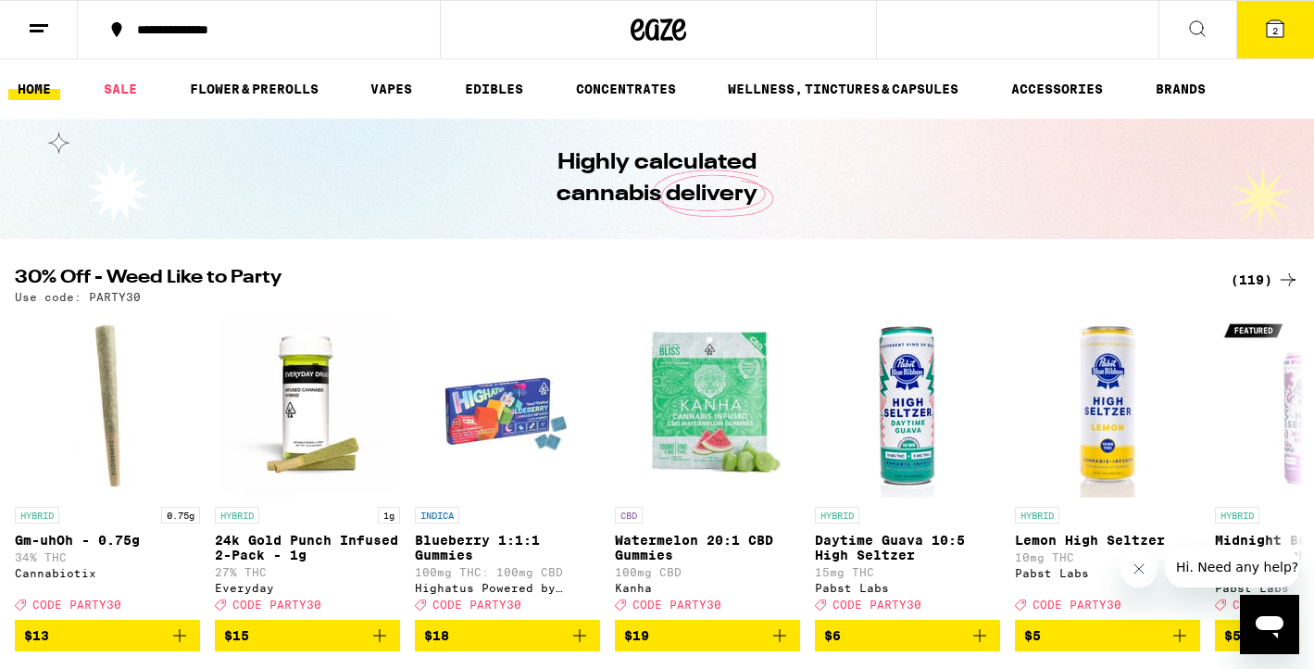
click at [1293, 34] on button "2" at bounding box center [1275, 29] width 78 height 57
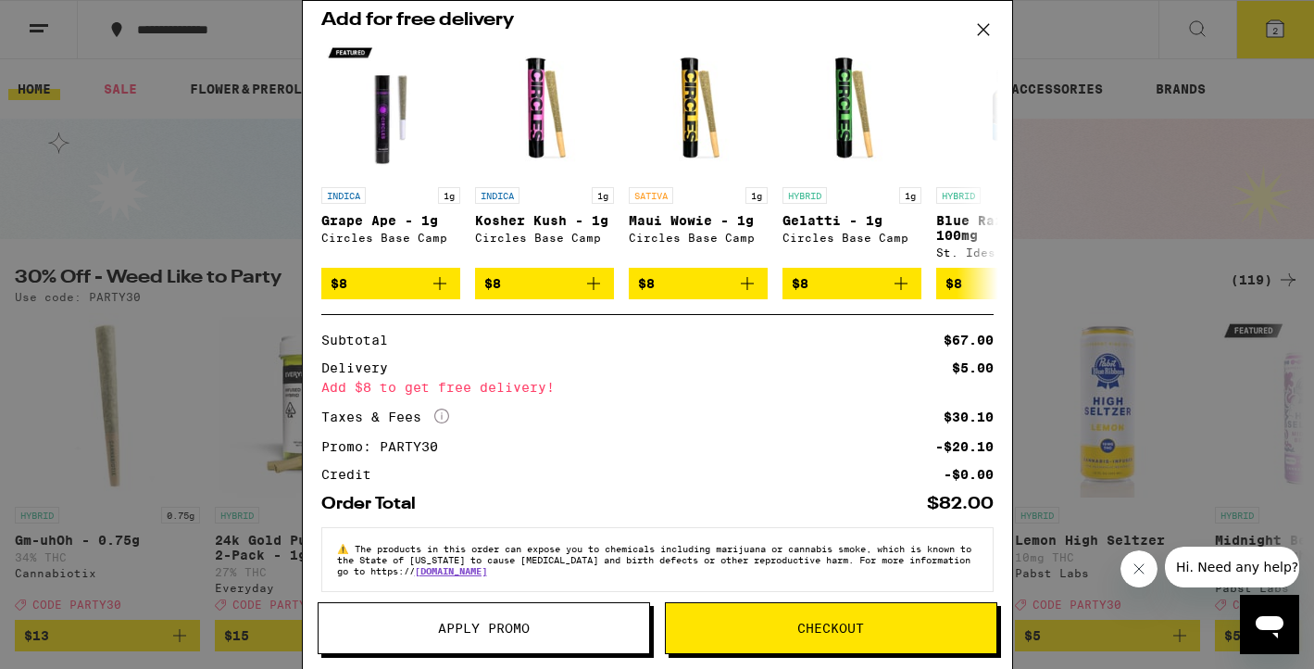
scroll to position [222, 0]
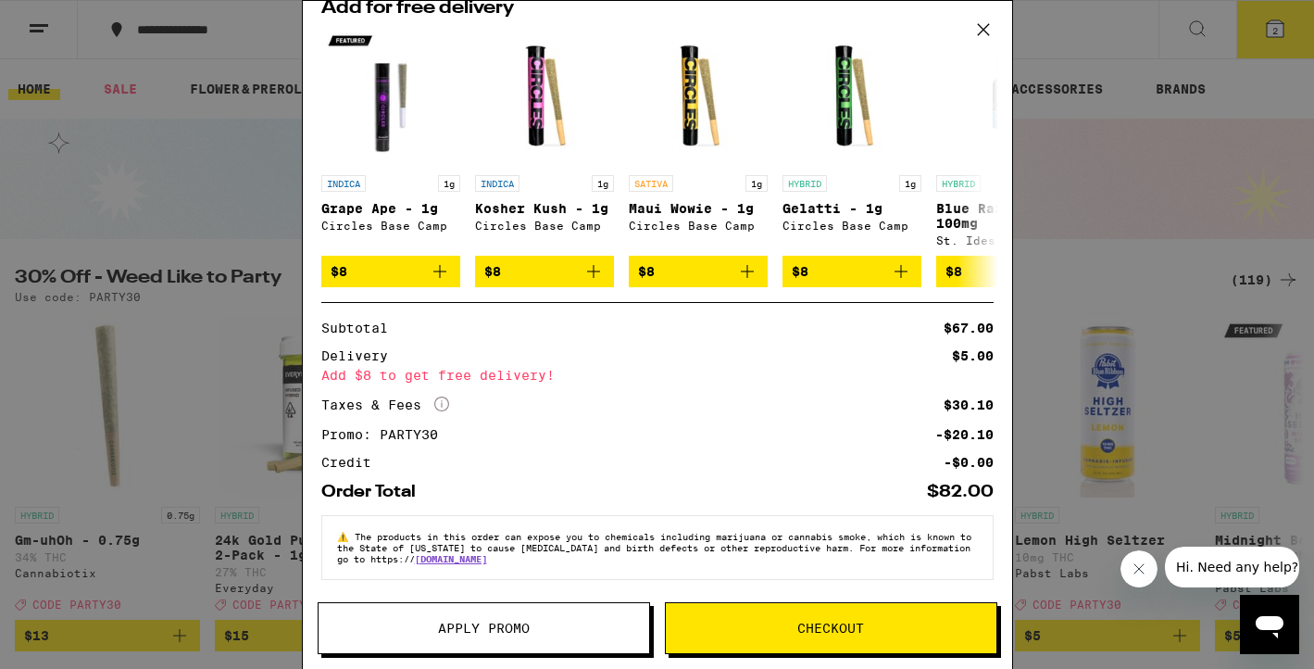
click at [193, 322] on div "Your Cart Watermelon Ice AIO - 1g Dompen $32 1 1:1 Mint AIO - 1g Dompen $35 1 A…" at bounding box center [657, 334] width 1314 height 669
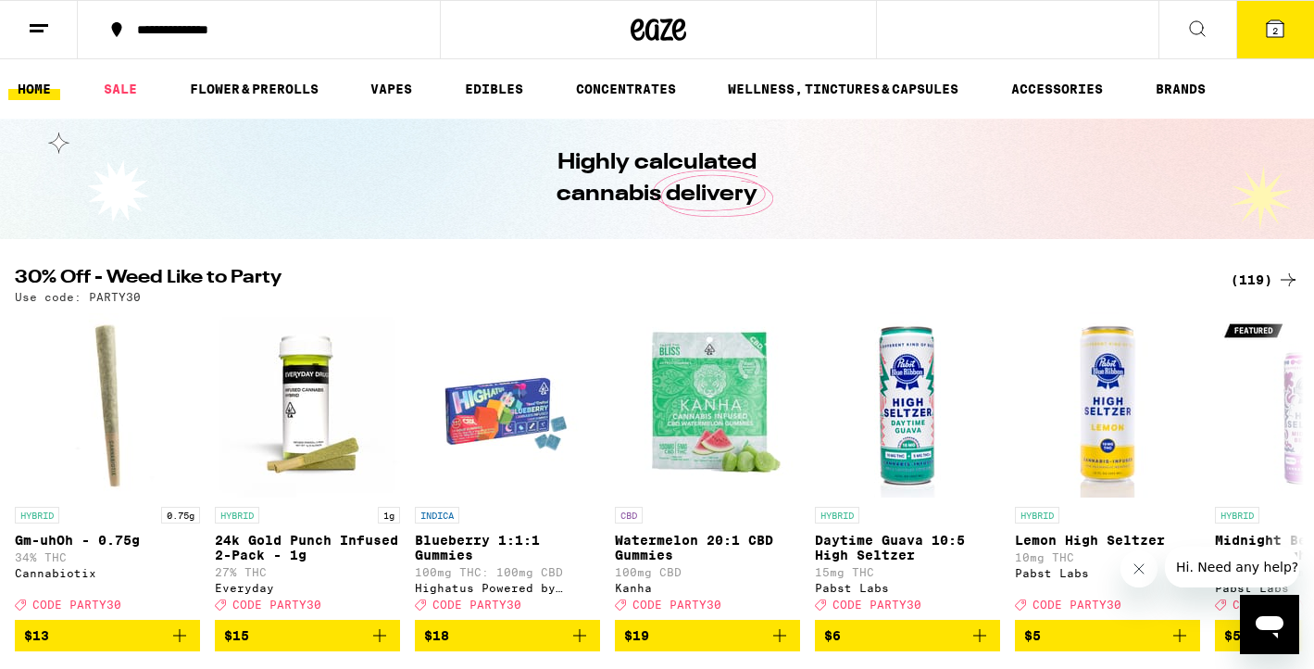
click at [1264, 276] on div "(119)" at bounding box center [1265, 280] width 69 height 22
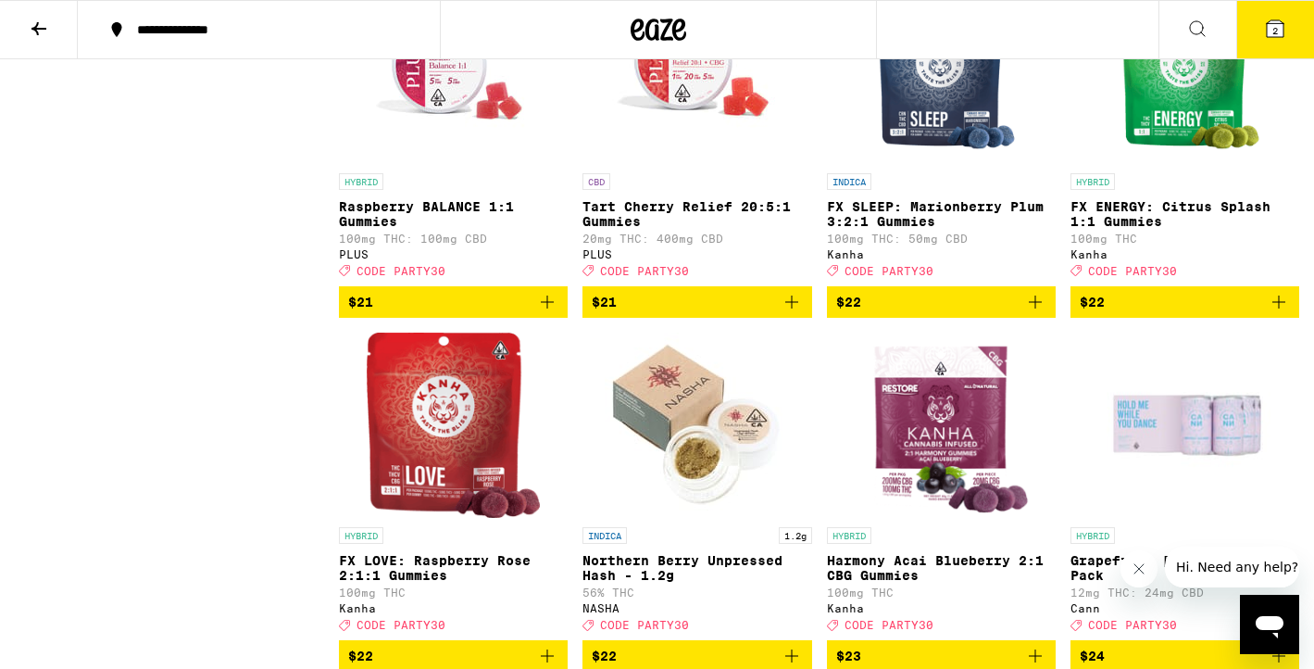
scroll to position [5200, 0]
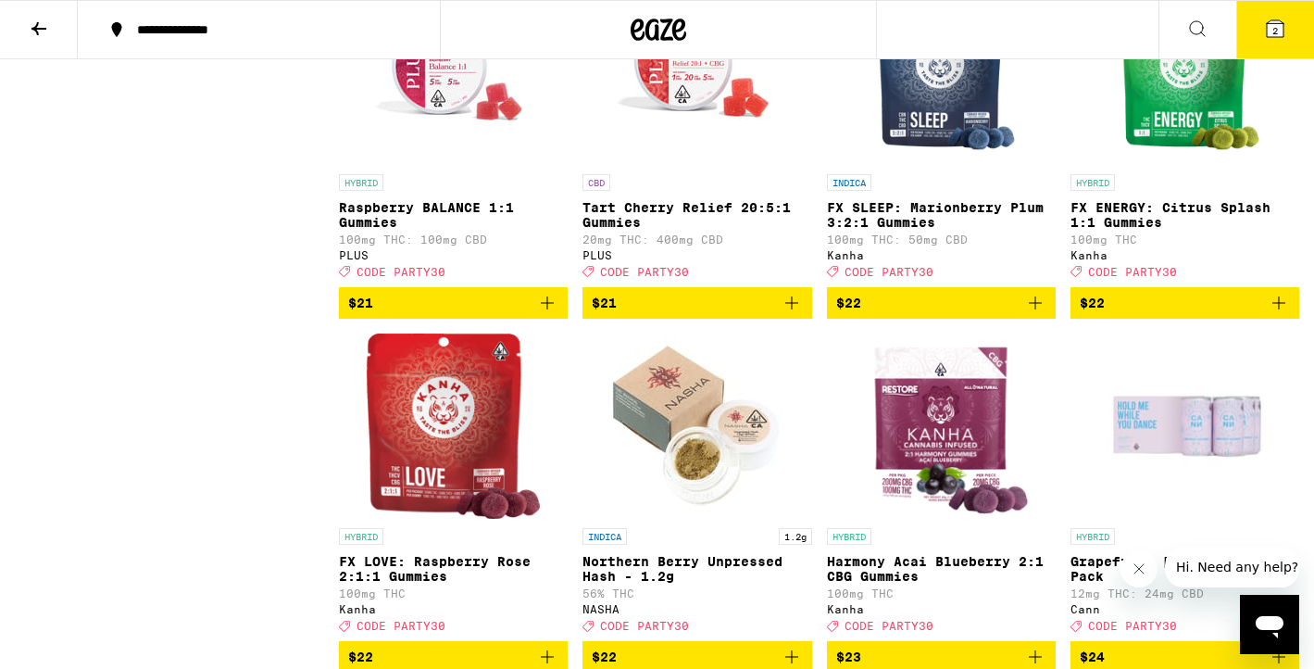
click at [793, 314] on icon "Add to bag" at bounding box center [792, 303] width 22 height 22
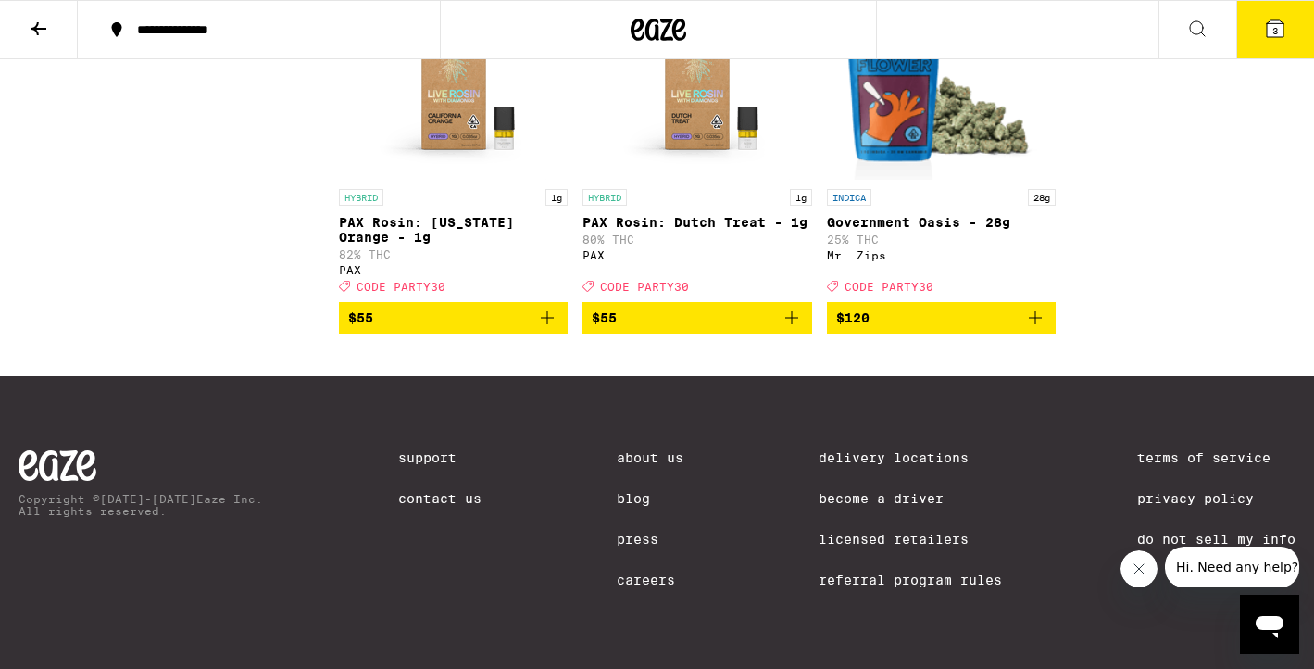
scroll to position [10667, 0]
click at [1276, 35] on span "3" at bounding box center [1275, 30] width 6 height 11
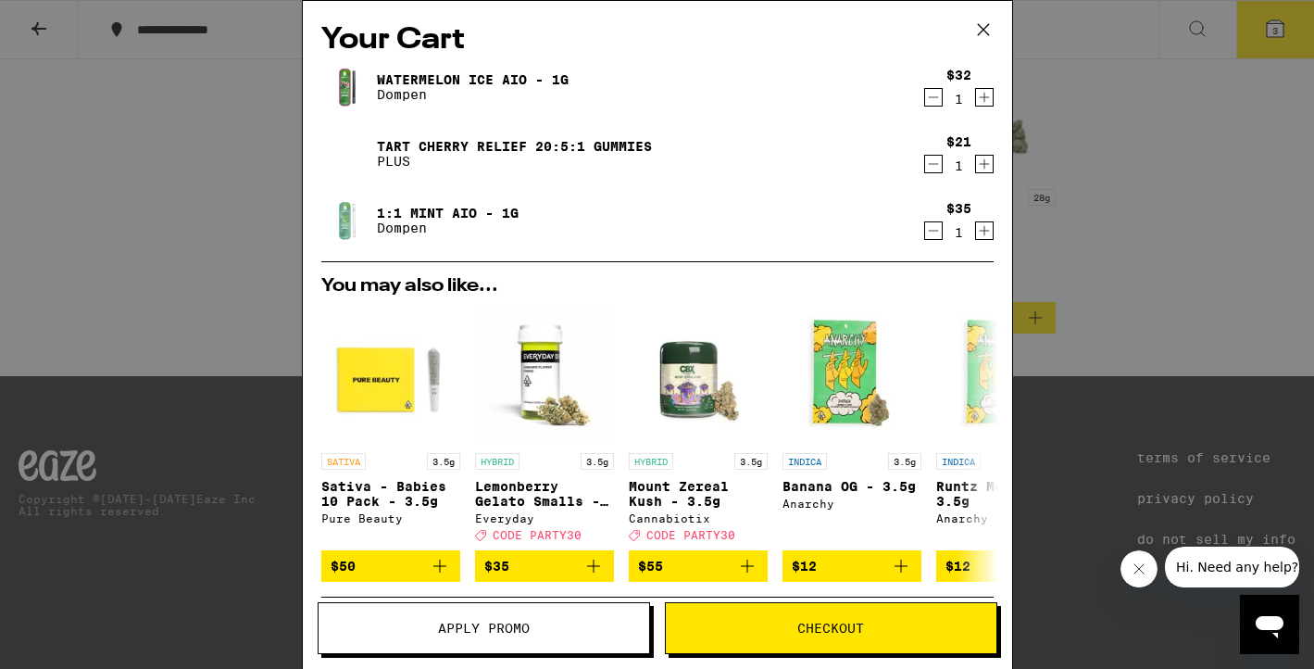
click at [532, 631] on span "Apply Promo" at bounding box center [484, 627] width 331 height 13
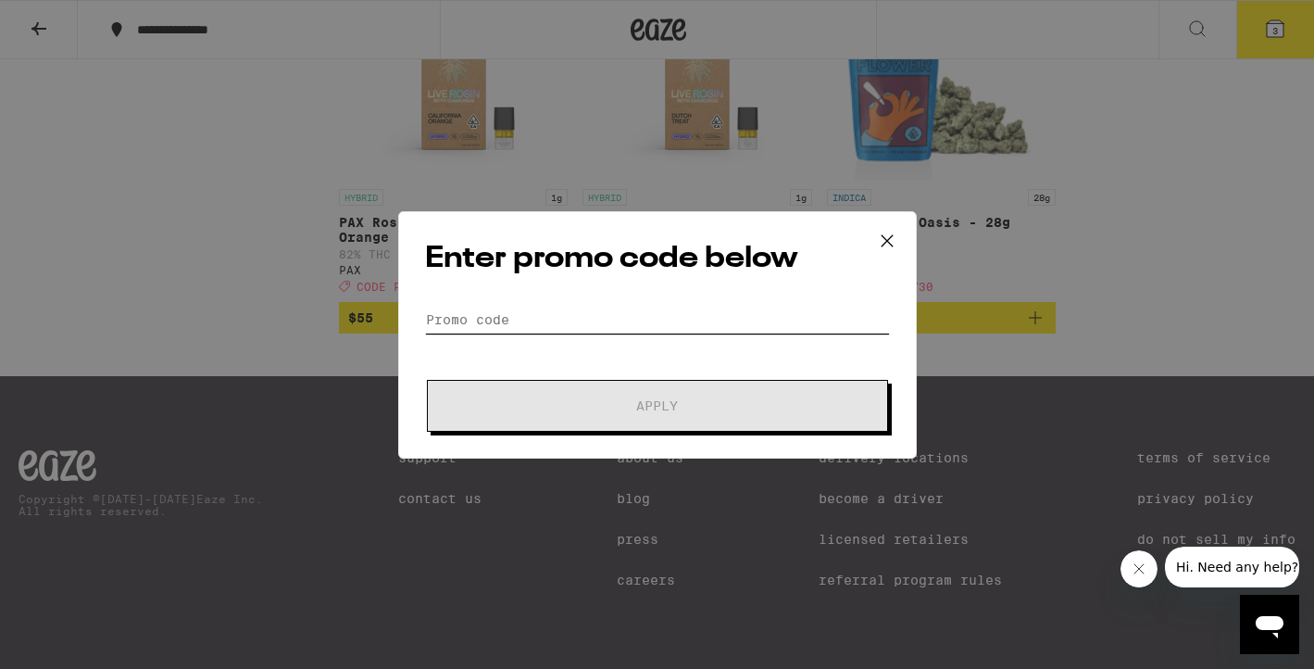
click at [483, 313] on input "Promo Code" at bounding box center [657, 320] width 465 height 28
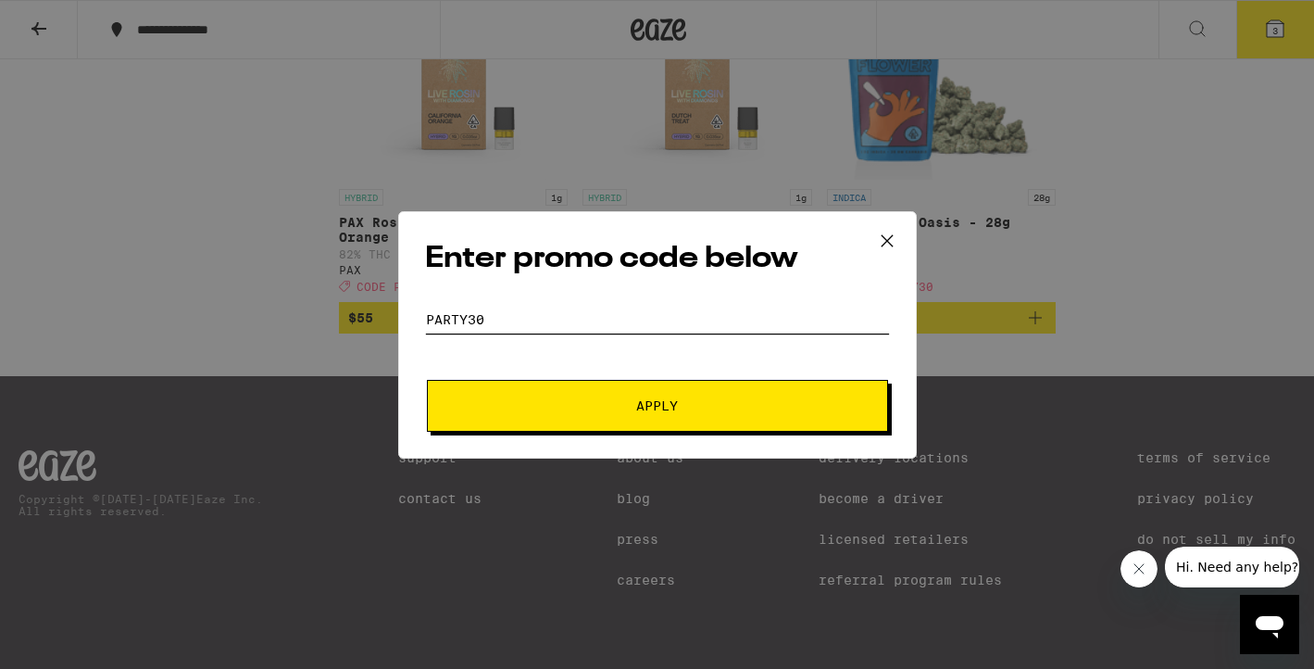
type input "PARTY30"
click at [457, 403] on button "Apply" at bounding box center [657, 406] width 461 height 52
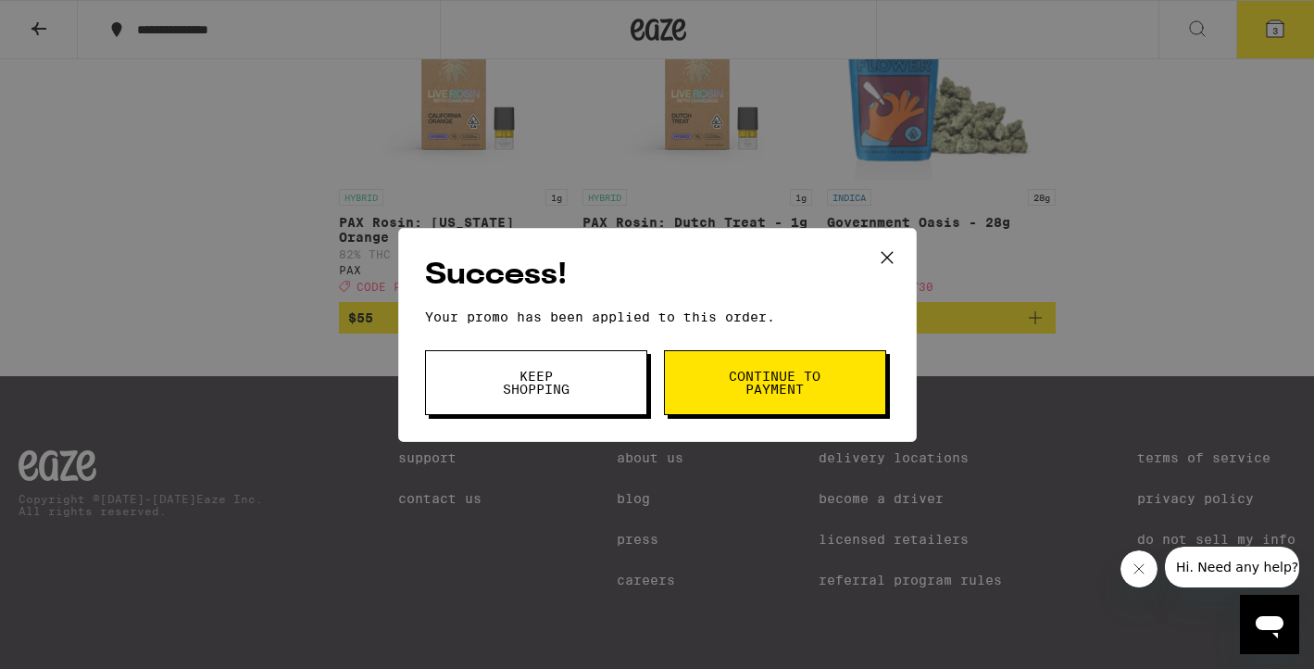
click at [798, 385] on span "Continue to payment" at bounding box center [775, 382] width 94 height 26
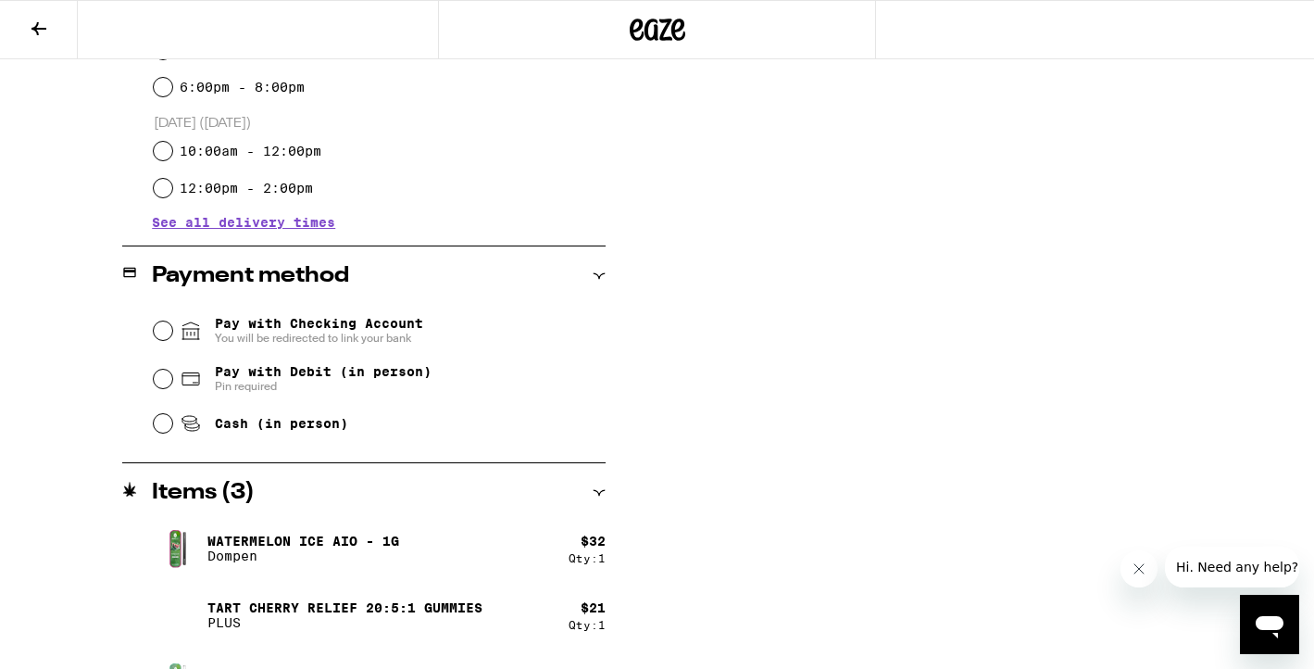
scroll to position [611, 0]
click at [159, 331] on input "Pay with Checking Account You will be redirected to link your bank" at bounding box center [163, 331] width 19 height 19
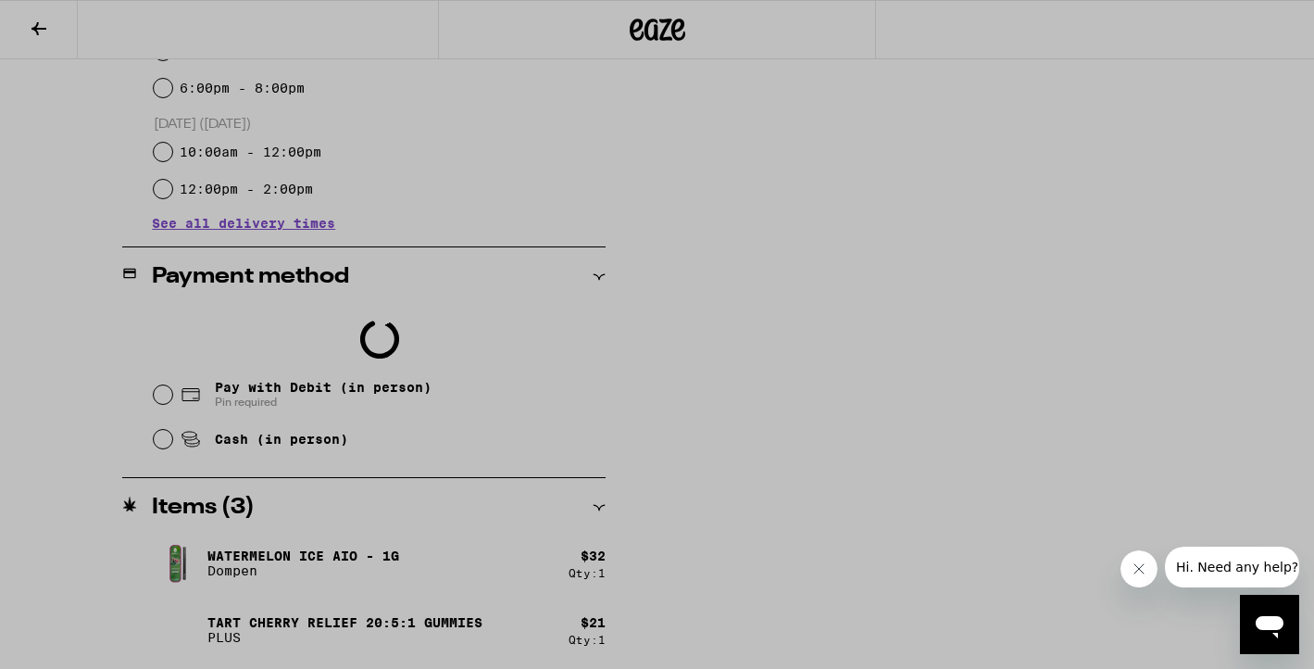
scroll to position [38, 0]
click at [351, 282] on div at bounding box center [657, 334] width 1314 height 669
click at [391, 273] on div at bounding box center [657, 334] width 1314 height 669
click at [419, 248] on div at bounding box center [657, 334] width 1314 height 669
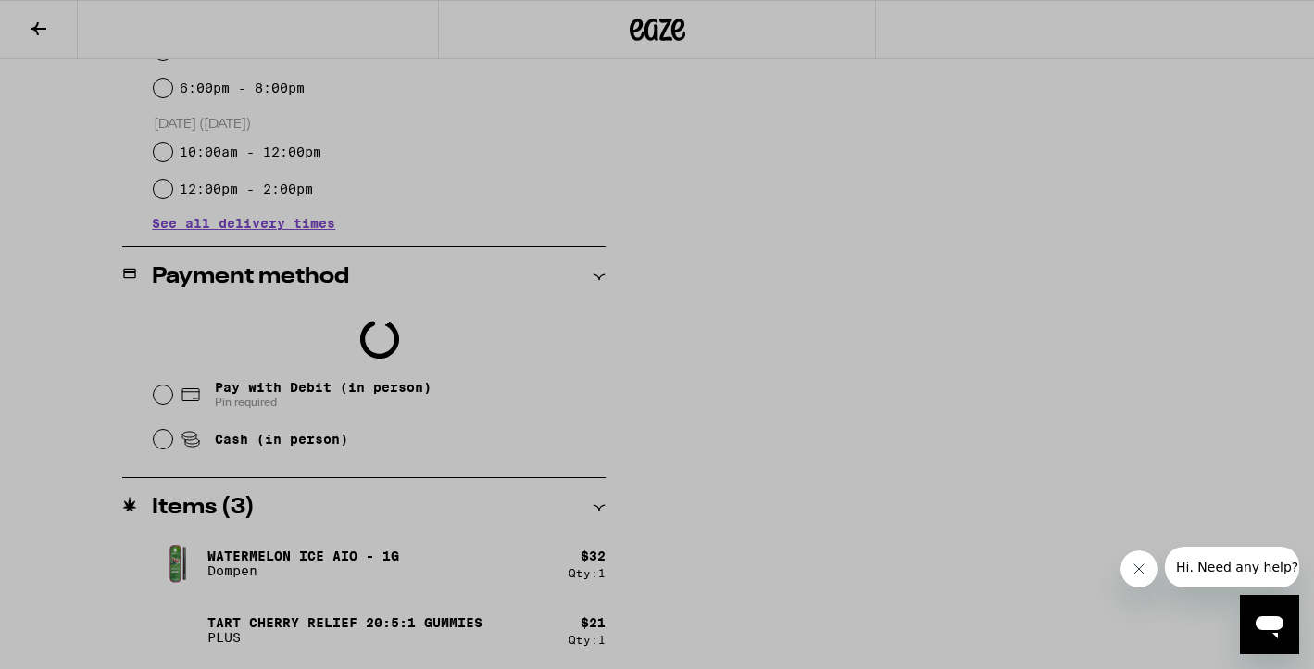
click at [932, 457] on div at bounding box center [657, 334] width 1314 height 669
click at [378, 421] on div at bounding box center [657, 334] width 1314 height 669
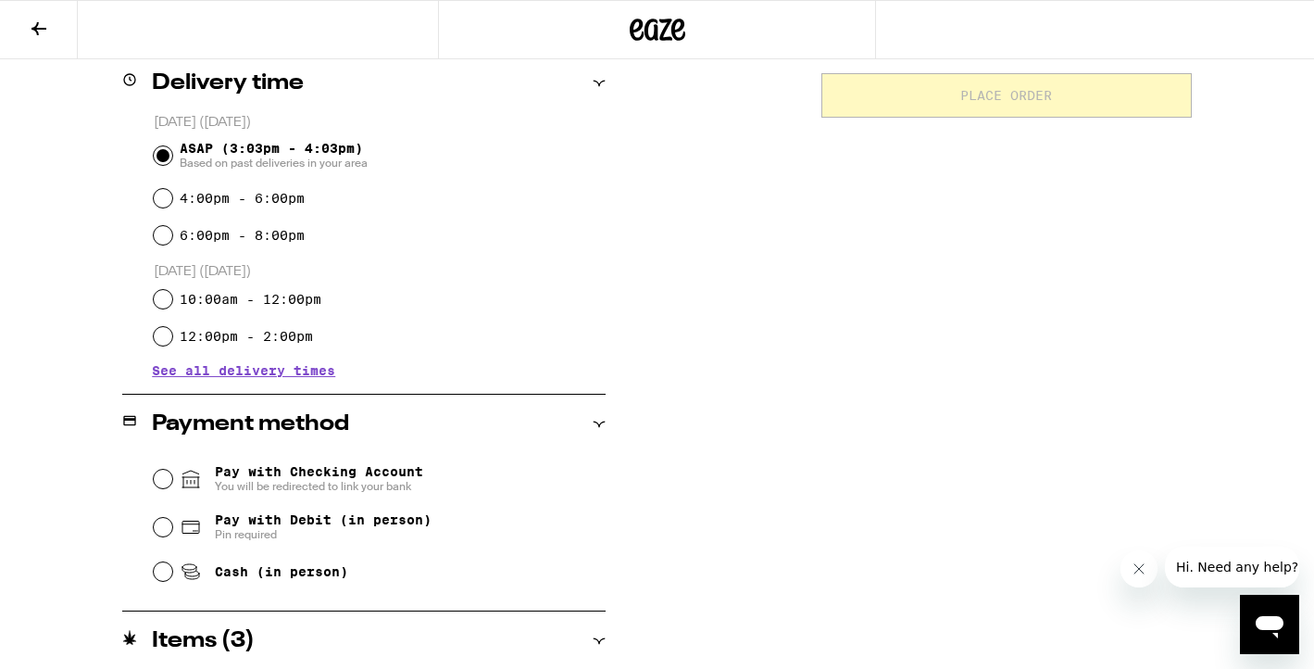
click at [156, 519] on div "Pay with Debit (in person) Pin required" at bounding box center [380, 527] width 453 height 48
click at [156, 525] on input "Pay with Debit (in person) Pin required" at bounding box center [163, 527] width 19 height 19
radio input "true"
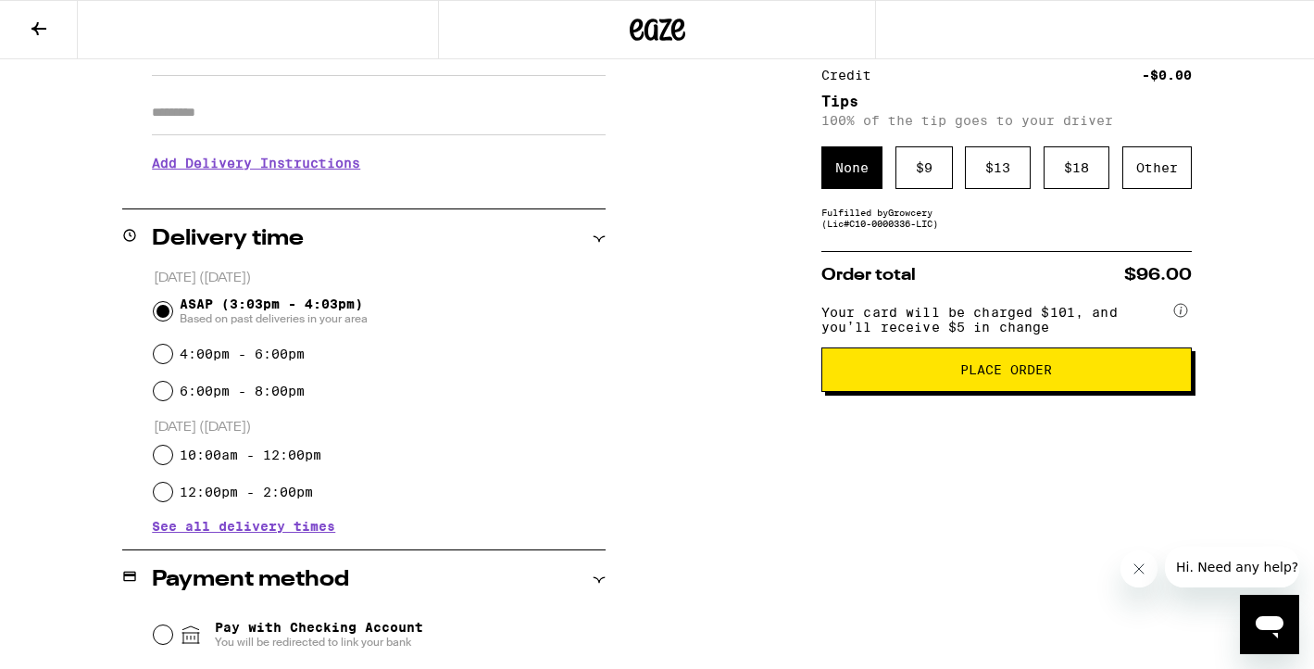
scroll to position [139, 0]
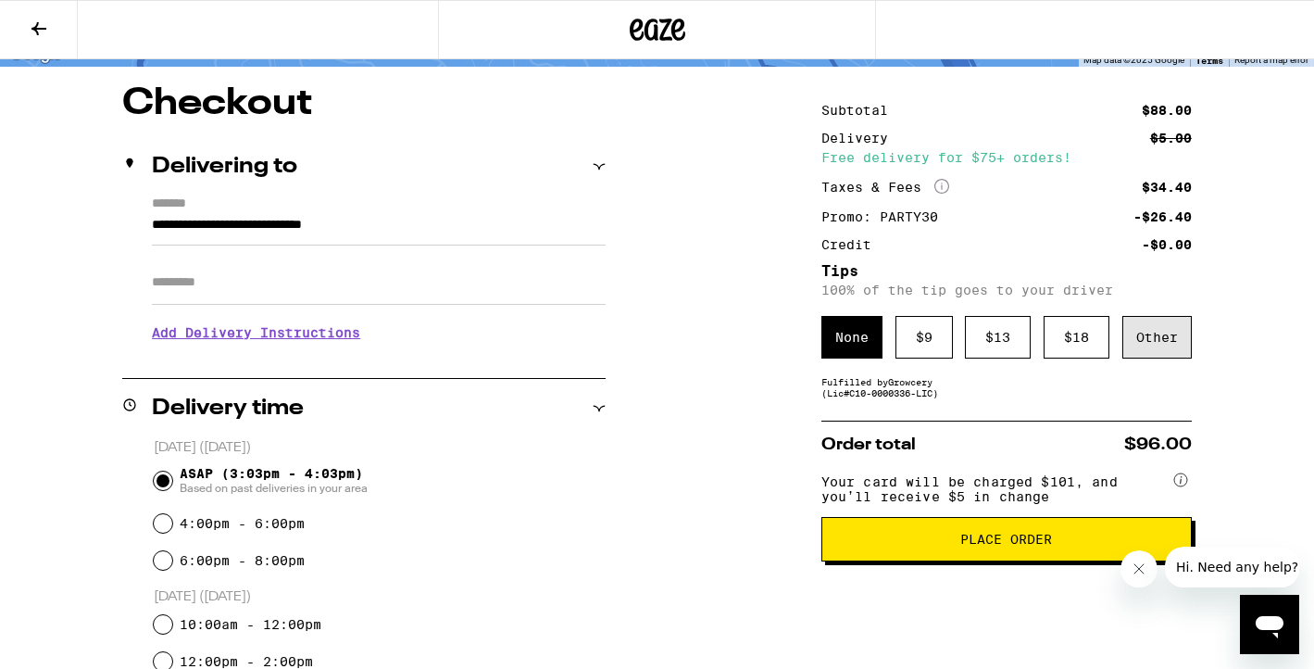
click at [1133, 344] on div "Other" at bounding box center [1156, 337] width 69 height 43
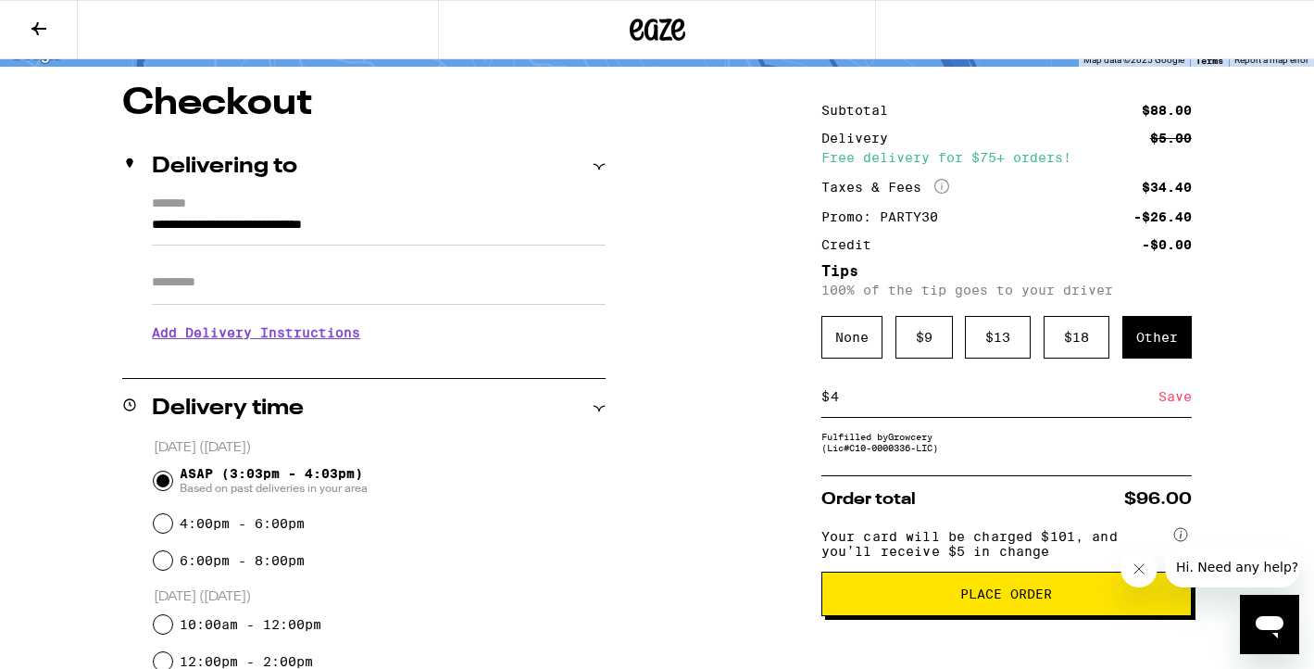
type input "4"
click at [1172, 405] on div "Save" at bounding box center [1174, 396] width 33 height 41
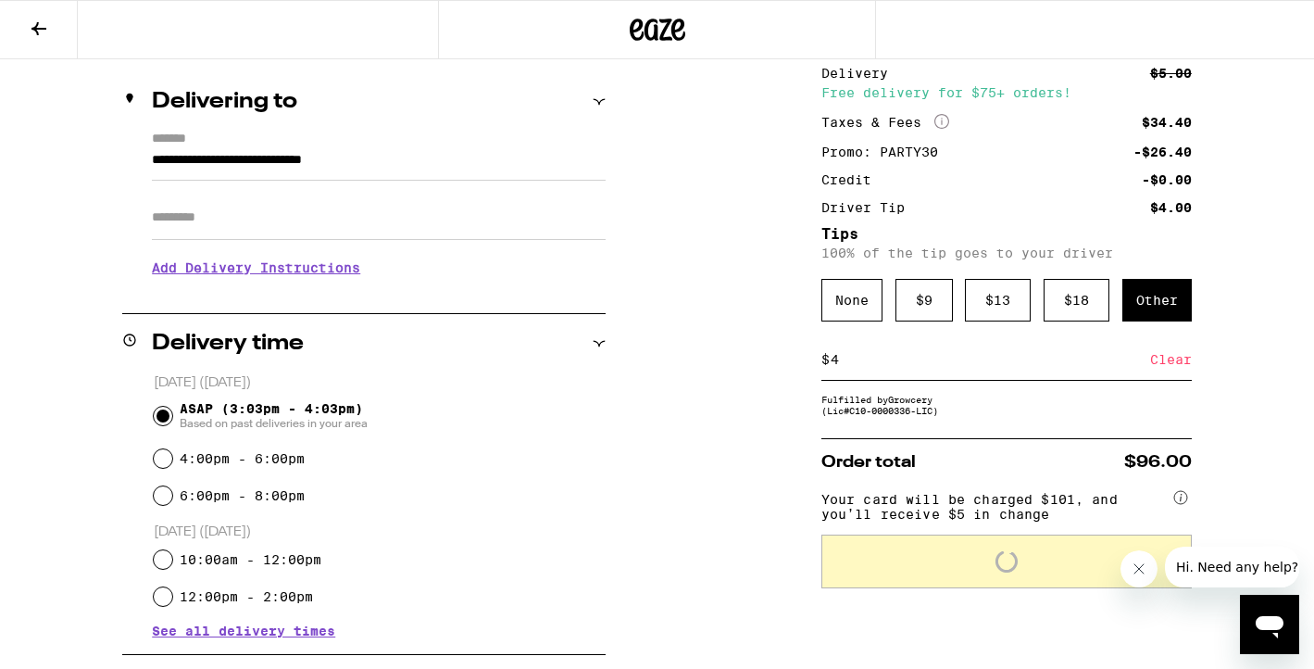
scroll to position [209, 0]
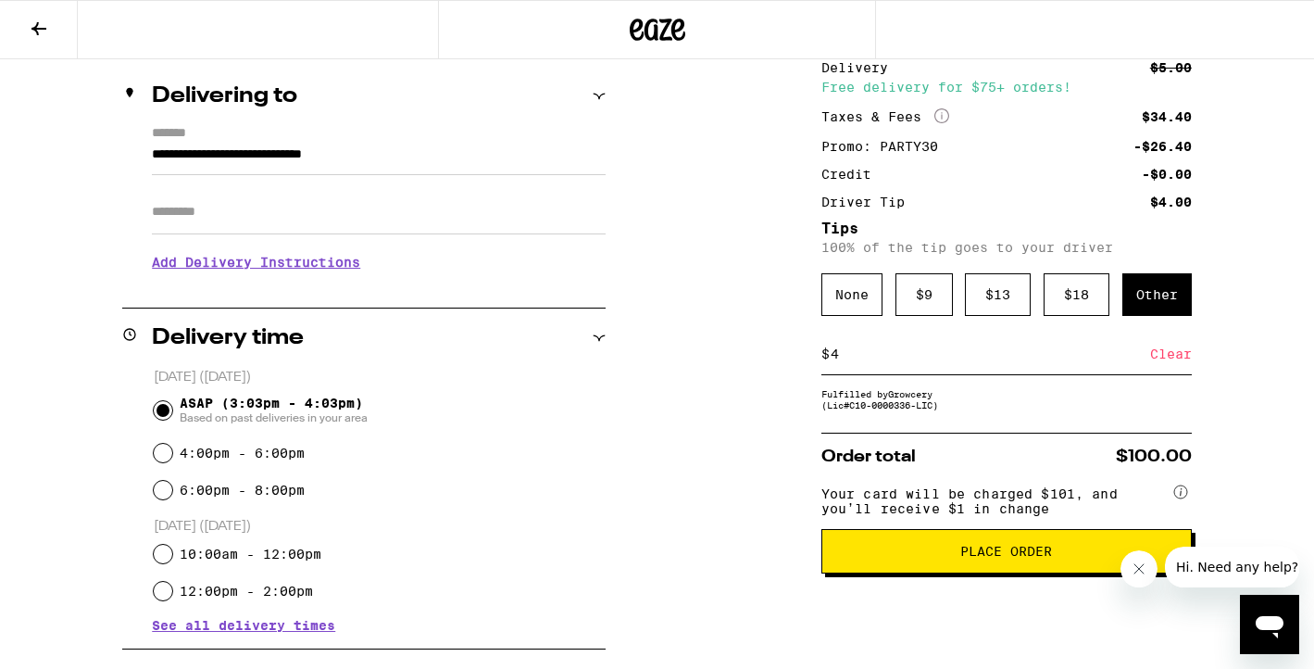
click at [1037, 557] on span "Place Order" at bounding box center [1006, 550] width 92 height 13
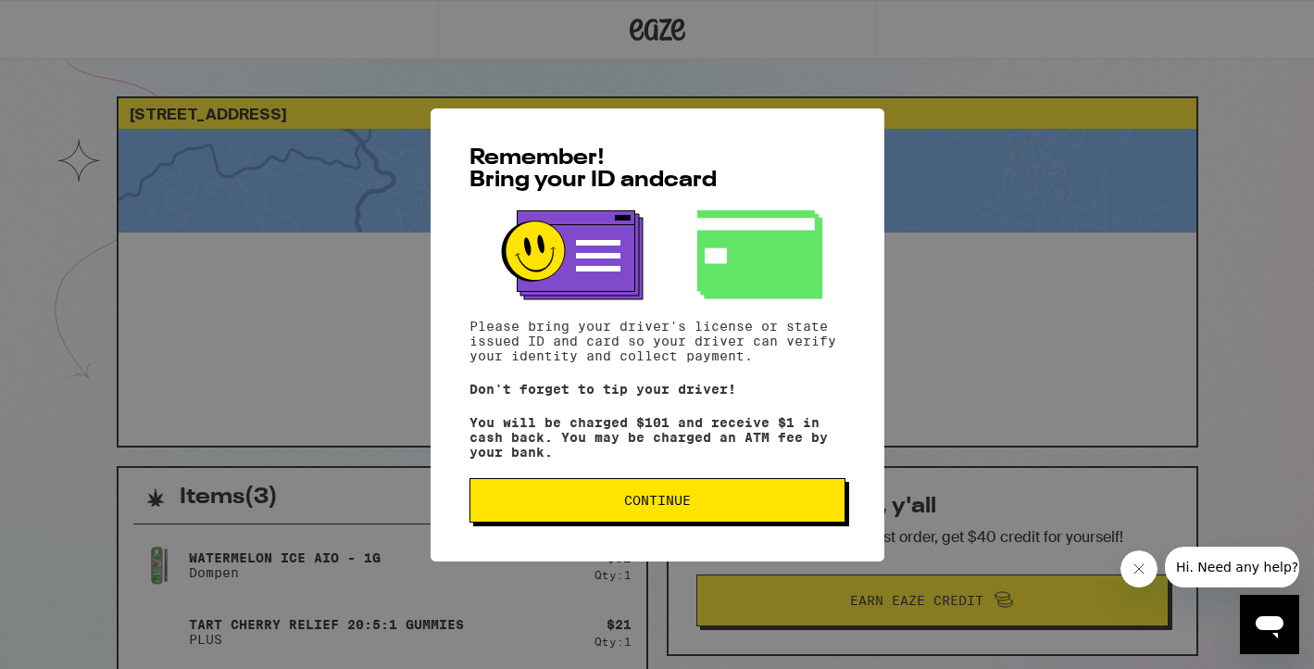
click at [709, 499] on button "Continue" at bounding box center [657, 500] width 376 height 44
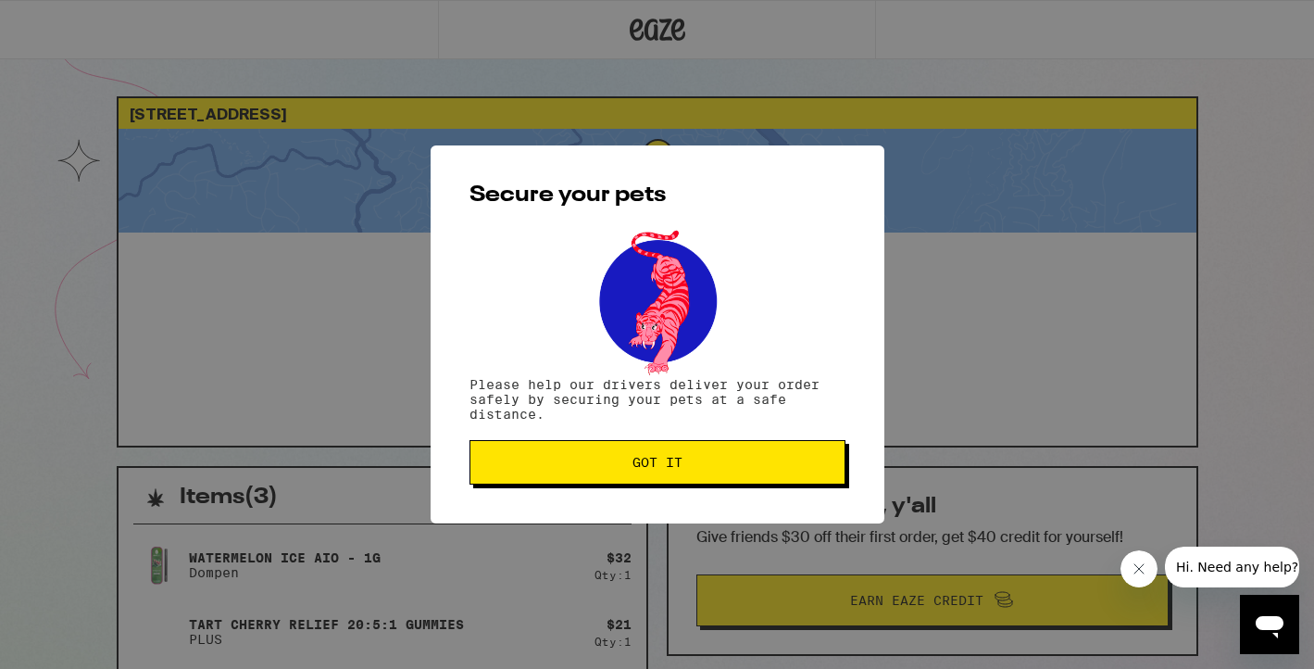
click at [700, 478] on button "Got it" at bounding box center [657, 462] width 376 height 44
